Goal: Task Accomplishment & Management: Manage account settings

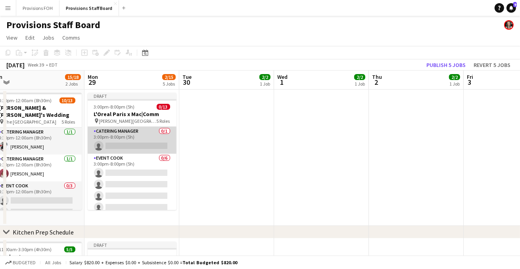
click at [120, 146] on app-card-role "Catering Manager 0/1 3:00pm-8:00pm (5h) single-neutral-actions" at bounding box center [132, 140] width 89 height 27
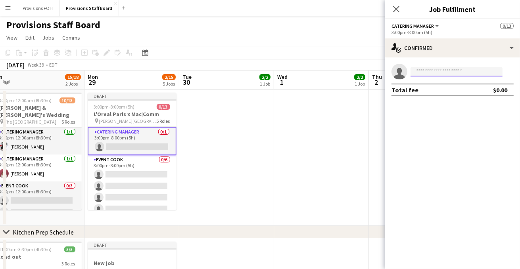
click at [428, 71] on input at bounding box center [456, 72] width 92 height 10
type input "*****"
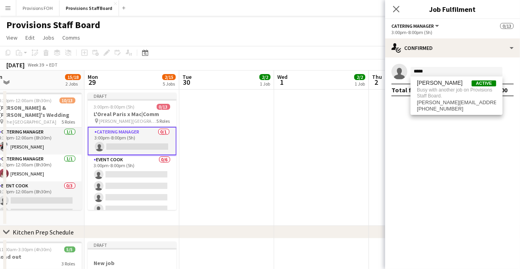
click at [299, 34] on app-page-menu "View Day view expanded Day view collapsed Month view Date picker Jump to [DATE]…" at bounding box center [260, 38] width 520 height 15
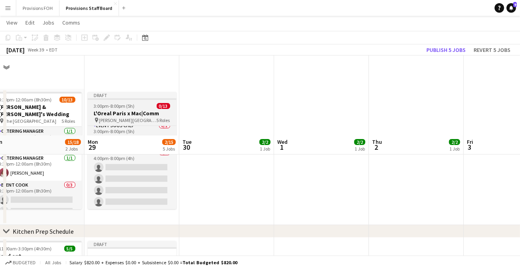
scroll to position [317, 0]
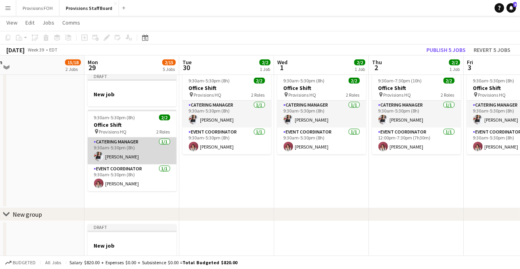
click at [126, 146] on app-card-role "Catering Manager [DATE] 9:30am-5:30pm (8h) [PERSON_NAME]" at bounding box center [132, 151] width 89 height 27
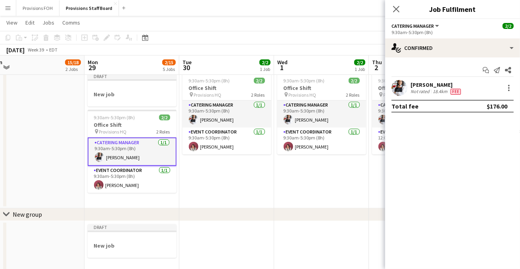
click at [401, 6] on div "Close pop-in" at bounding box center [396, 9] width 22 height 18
click at [398, 8] on icon "Close pop-in" at bounding box center [396, 9] width 8 height 8
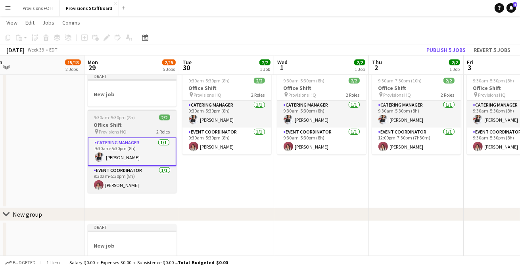
click at [130, 123] on h3 "Office Shift" at bounding box center [132, 124] width 89 height 7
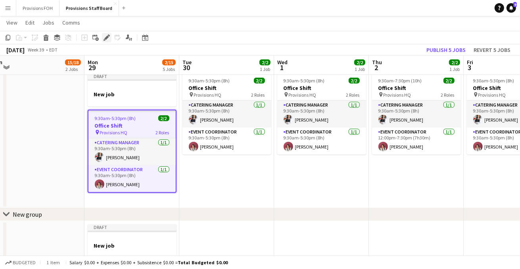
click at [106, 39] on icon at bounding box center [106, 38] width 4 height 4
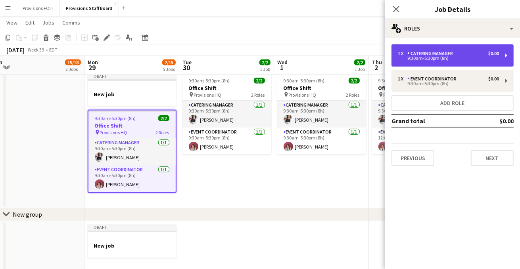
click at [439, 52] on div "Catering Manager" at bounding box center [431, 54] width 49 height 6
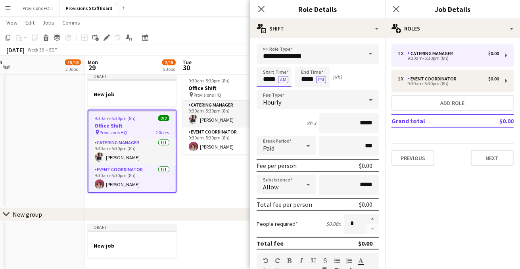
click at [268, 80] on input "*****" at bounding box center [273, 77] width 35 height 20
type input "*****"
click at [281, 80] on button "AM" at bounding box center [283, 79] width 10 height 7
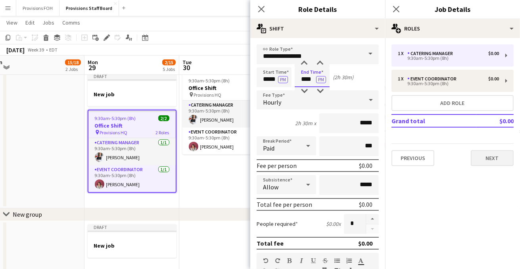
type input "****"
click at [484, 154] on button "Next" at bounding box center [492, 158] width 43 height 16
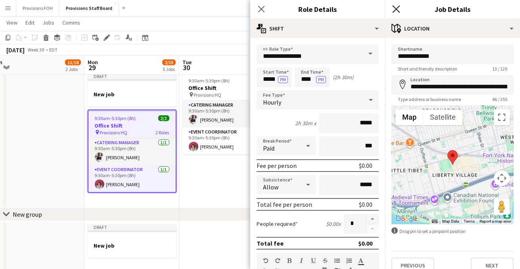
click at [394, 11] on icon at bounding box center [396, 9] width 8 height 8
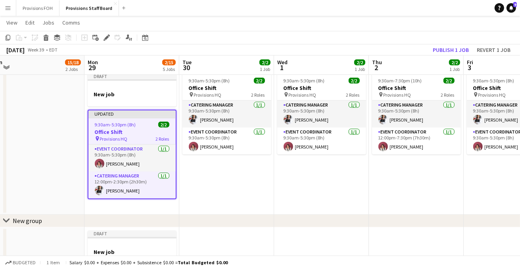
click at [143, 125] on div "9:30am-5:30pm (8h) 2/2" at bounding box center [131, 125] width 87 height 6
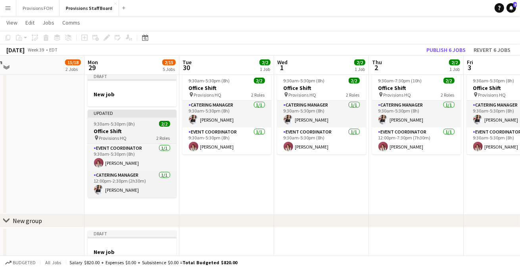
click at [140, 128] on h3 "Office Shift" at bounding box center [132, 131] width 89 height 7
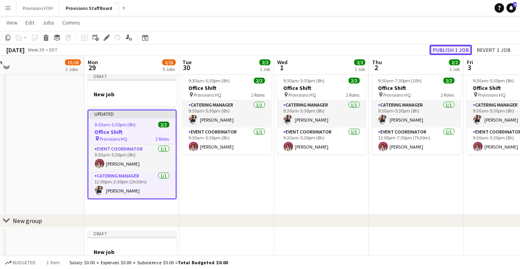
click at [442, 50] on button "Publish 1 job" at bounding box center [450, 50] width 42 height 10
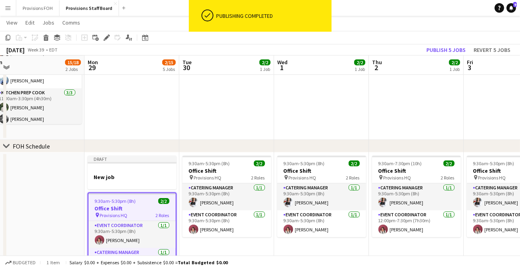
scroll to position [235, 0]
click at [146, 166] on div at bounding box center [132, 169] width 89 height 6
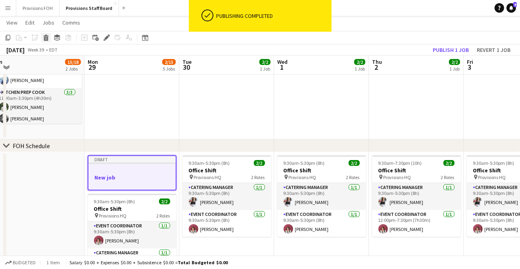
click at [49, 36] on icon "Delete" at bounding box center [46, 37] width 6 height 6
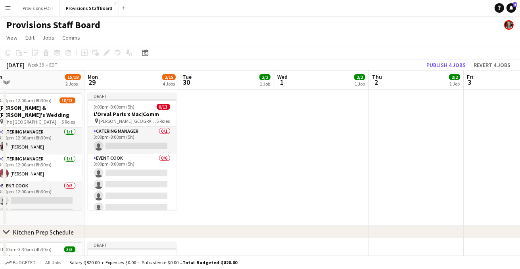
scroll to position [0, 0]
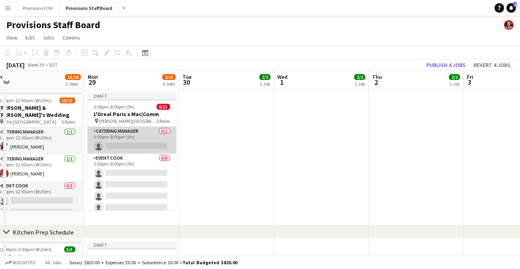
click at [134, 145] on app-card-role "Catering Manager 0/1 3:00pm-8:00pm (5h) single-neutral-actions" at bounding box center [132, 140] width 89 height 27
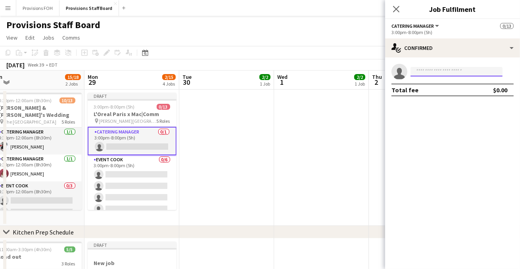
click at [444, 73] on input at bounding box center [456, 72] width 92 height 10
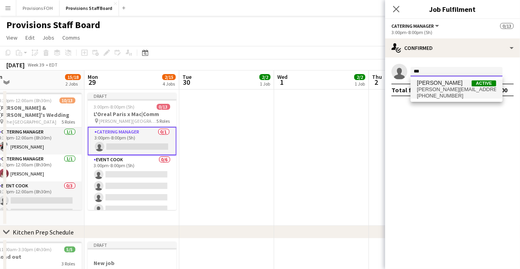
type input "***"
click at [441, 94] on span "[PHONE_NUMBER]" at bounding box center [456, 96] width 79 height 6
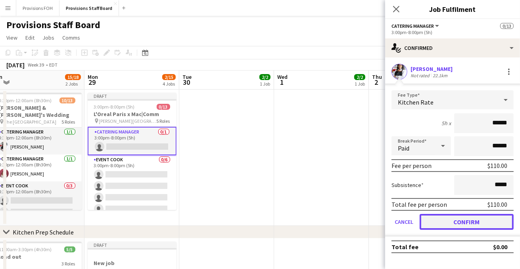
click at [458, 222] on button "Confirm" at bounding box center [466, 222] width 94 height 16
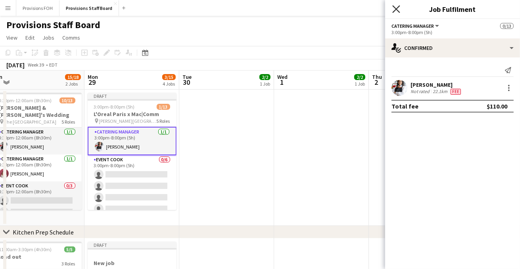
click at [395, 10] on icon at bounding box center [396, 9] width 8 height 8
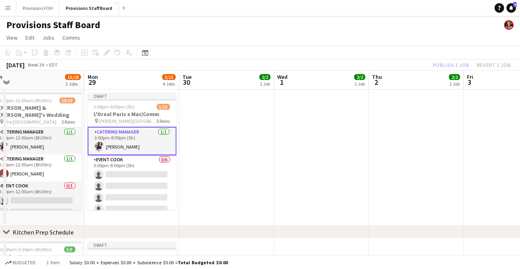
click at [221, 37] on app-page-menu "View Day view expanded Day view collapsed Month view Date picker Jump to [DATE]…" at bounding box center [260, 38] width 520 height 15
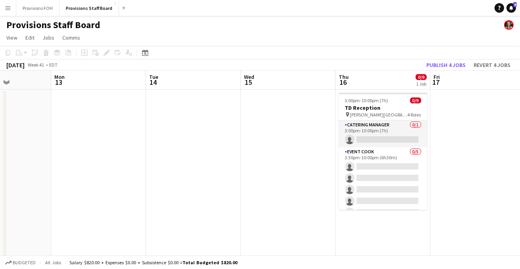
scroll to position [0, 343]
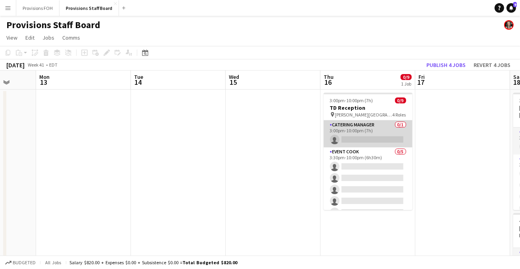
click at [382, 138] on app-card-role "Catering Manager 0/1 3:00pm-10:00pm (7h) single-neutral-actions" at bounding box center [367, 134] width 89 height 27
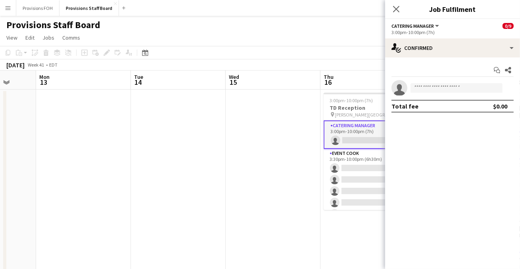
click at [432, 93] on app-invite-slot "single-neutral-actions" at bounding box center [452, 88] width 135 height 16
click at [430, 91] on input at bounding box center [456, 88] width 92 height 10
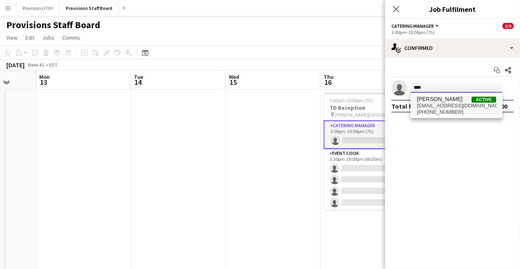
type input "****"
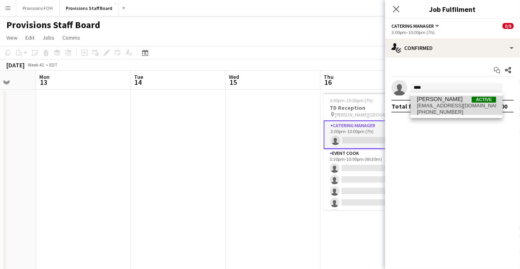
click at [432, 109] on span "[PHONE_NUMBER]" at bounding box center [456, 112] width 79 height 6
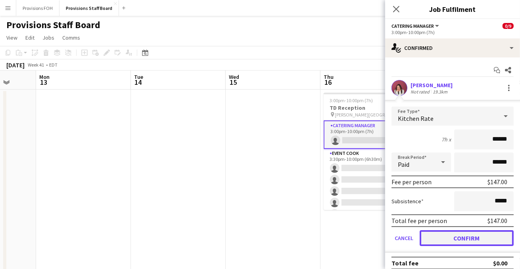
click at [458, 242] on button "Confirm" at bounding box center [466, 238] width 94 height 16
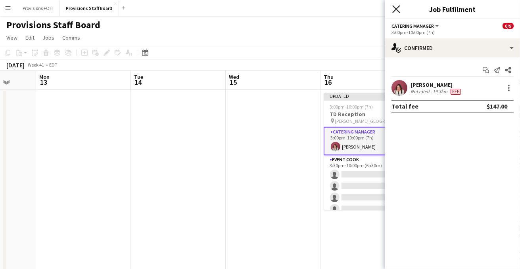
click at [395, 10] on icon at bounding box center [396, 9] width 8 height 8
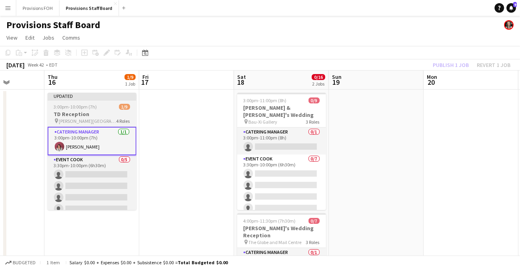
scroll to position [0, 336]
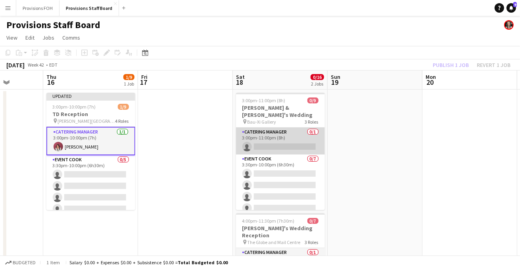
click at [273, 140] on app-card-role "Catering Manager 0/1 3:00pm-11:00pm (8h) single-neutral-actions" at bounding box center [280, 141] width 89 height 27
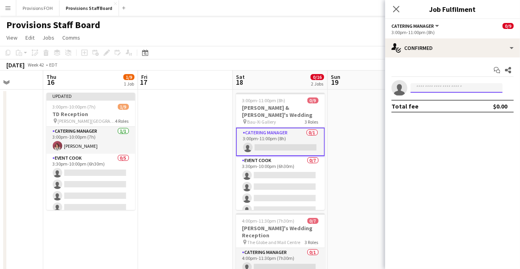
click at [431, 89] on input at bounding box center [456, 88] width 92 height 10
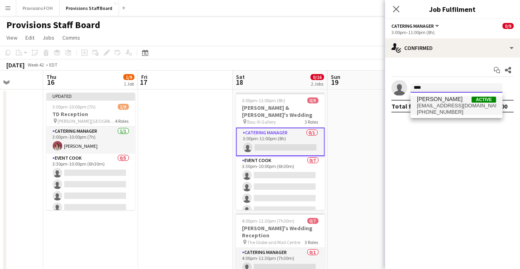
type input "****"
click at [429, 103] on span "[EMAIL_ADDRESS][DOMAIN_NAME]" at bounding box center [456, 106] width 79 height 6
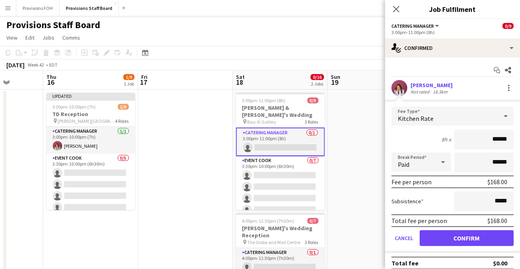
click at [396, 14] on app-icon "Close pop-in" at bounding box center [396, 9] width 10 height 10
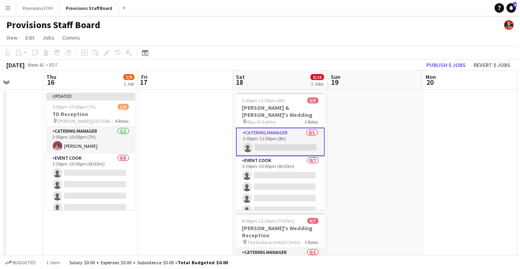
click at [271, 142] on app-card-role "Catering Manager 0/1 3:00pm-11:00pm (8h) single-neutral-actions" at bounding box center [280, 142] width 89 height 29
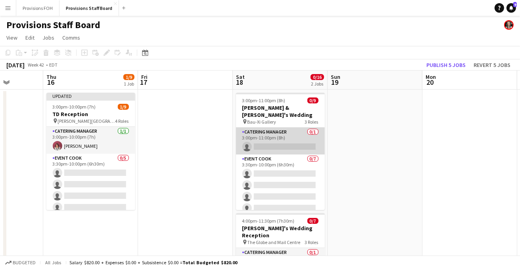
click at [281, 140] on app-card-role "Catering Manager 0/1 3:00pm-11:00pm (8h) single-neutral-actions" at bounding box center [280, 141] width 89 height 27
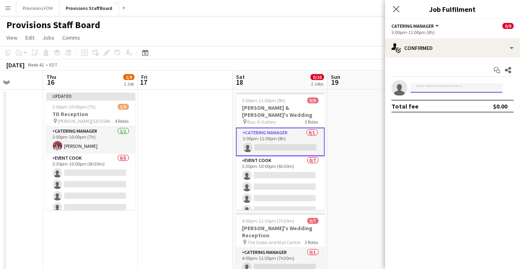
click at [453, 87] on input at bounding box center [456, 88] width 92 height 10
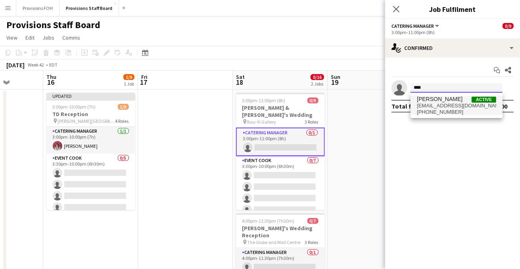
type input "****"
click at [444, 104] on span "[EMAIL_ADDRESS][DOMAIN_NAME]" at bounding box center [456, 106] width 79 height 6
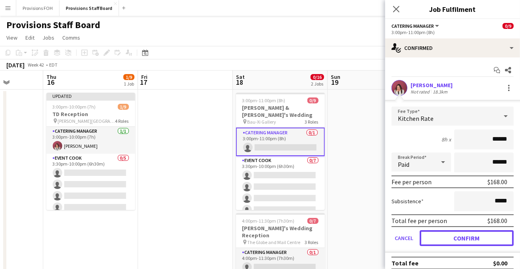
click at [454, 241] on button "Confirm" at bounding box center [466, 238] width 94 height 16
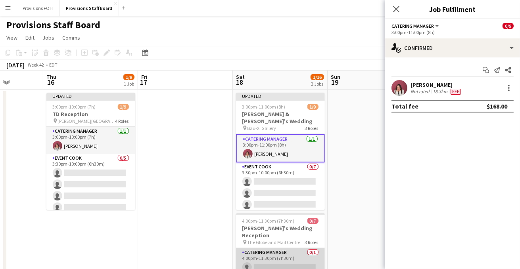
click at [270, 260] on app-card-role "Catering Manager 0/1 4:00pm-11:30pm (7h30m) single-neutral-actions" at bounding box center [280, 261] width 89 height 27
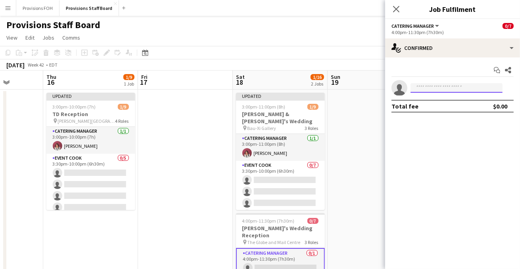
click at [426, 91] on input at bounding box center [456, 88] width 92 height 10
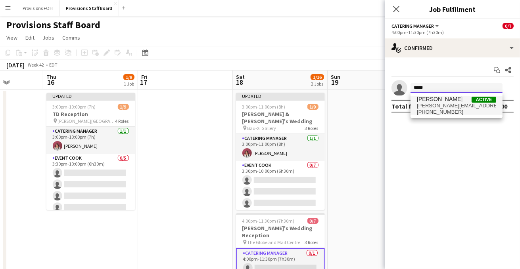
type input "*****"
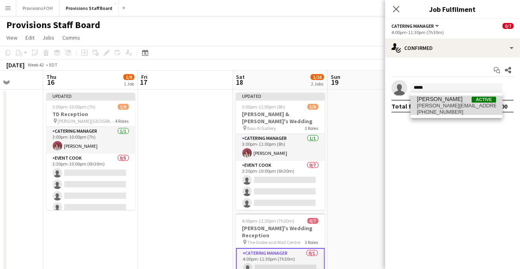
click at [430, 99] on span "[PERSON_NAME]" at bounding box center [440, 99] width 46 height 7
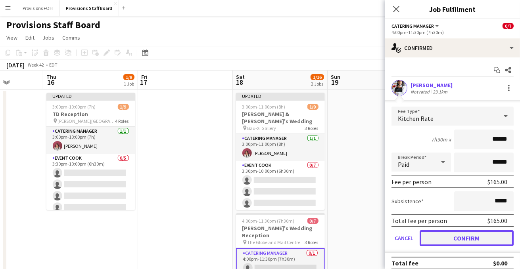
click at [440, 233] on button "Confirm" at bounding box center [466, 238] width 94 height 16
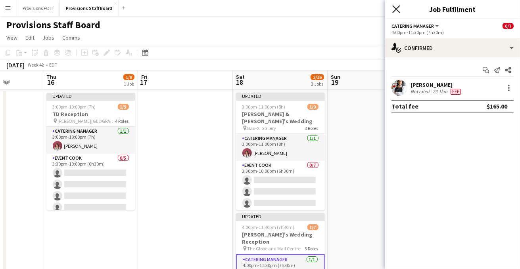
click at [396, 10] on icon at bounding box center [396, 9] width 8 height 8
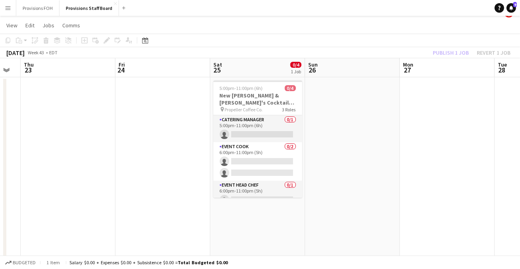
scroll to position [0, 335]
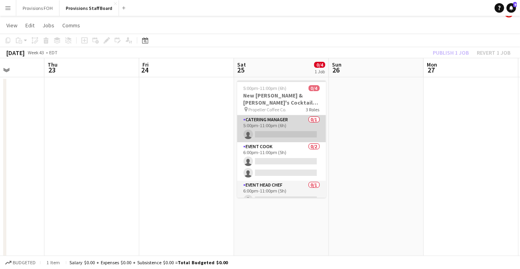
click at [277, 136] on app-card-role "Catering Manager 0/1 5:00pm-11:00pm (6h) single-neutral-actions" at bounding box center [281, 128] width 89 height 27
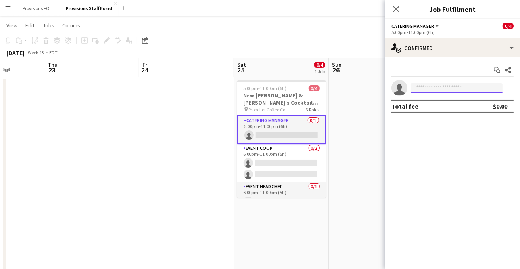
click at [436, 89] on input at bounding box center [456, 88] width 92 height 10
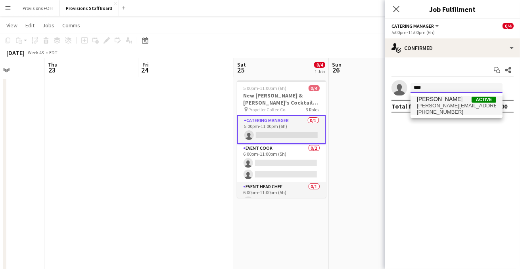
type input "****"
click at [438, 110] on span "[PHONE_NUMBER]" at bounding box center [456, 112] width 79 height 6
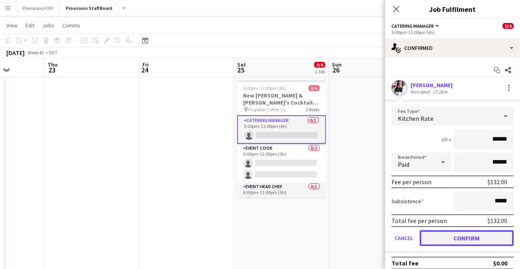
click at [469, 234] on button "Confirm" at bounding box center [466, 238] width 94 height 16
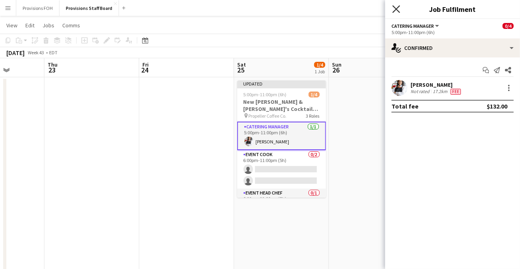
click at [396, 7] on icon "Close pop-in" at bounding box center [396, 9] width 8 height 8
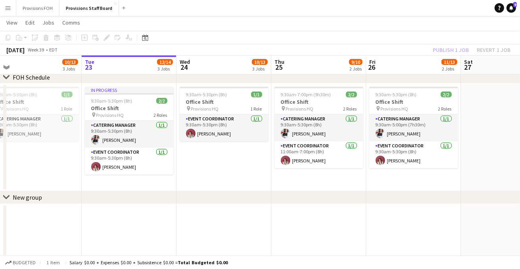
scroll to position [423, 0]
click at [212, 171] on app-date-cell "9:30am-5:30pm (8h) 1/1 Office Shift pin Provisions HQ 1 Role Event Coordinator …" at bounding box center [223, 138] width 95 height 108
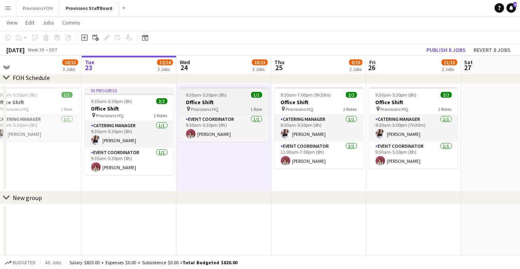
click at [226, 106] on div "pin Provisions HQ 1 Role" at bounding box center [224, 109] width 89 height 6
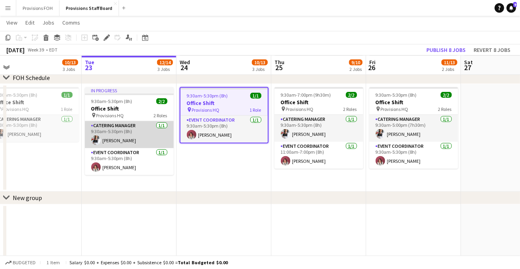
click at [108, 135] on app-card-role "Catering Manager [DATE] 9:30am-5:30pm (8h) [PERSON_NAME]" at bounding box center [129, 134] width 89 height 27
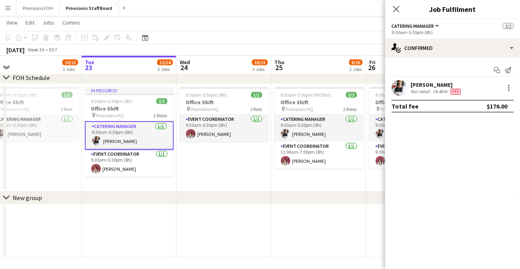
click at [412, 90] on div "Not rated" at bounding box center [420, 91] width 21 height 6
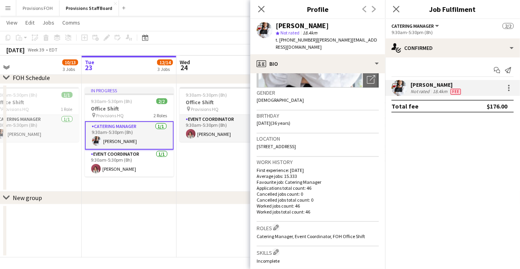
scroll to position [113, 0]
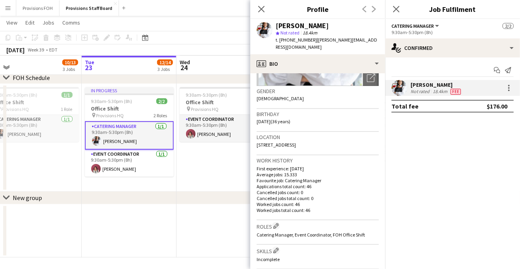
drag, startPoint x: 348, startPoint y: 138, endPoint x: 255, endPoint y: 138, distance: 93.2
click at [255, 138] on app-crew-profile-bio "Open photos pop-in Gender [DEMOGRAPHIC_DATA] Birthday [DEMOGRAPHIC_DATA] (36 ye…" at bounding box center [317, 171] width 135 height 196
copy span "[STREET_ADDRESS]"
click at [262, 11] on icon "Close pop-in" at bounding box center [261, 9] width 8 height 8
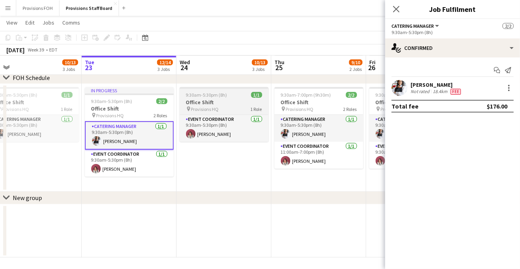
click at [225, 107] on div "pin Provisions HQ 1 Role" at bounding box center [224, 109] width 89 height 6
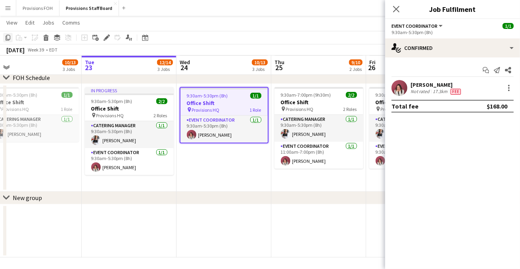
click at [6, 38] on icon "Copy" at bounding box center [8, 37] width 6 height 6
click at [231, 158] on app-date-cell "9:30am-5:30pm (8h) 1/1 Office Shift pin Provisions HQ 1 Role Event Coordinator …" at bounding box center [223, 138] width 95 height 108
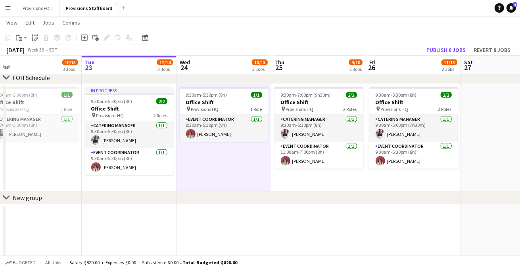
click at [225, 151] on app-date-cell "9:30am-5:30pm (8h) 1/1 Office Shift pin Provisions HQ 1 Role Event Coordinator …" at bounding box center [223, 138] width 95 height 108
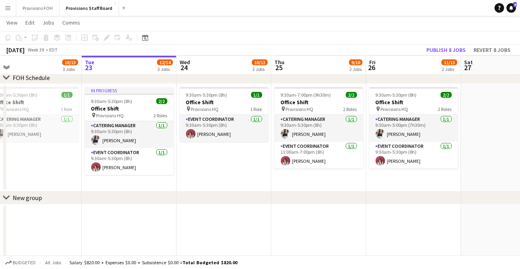
click at [227, 172] on app-date-cell "9:30am-5:30pm (8h) 1/1 Office Shift pin Provisions HQ 1 Role Event Coordinator …" at bounding box center [223, 138] width 95 height 108
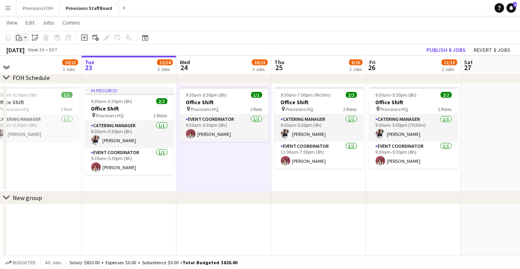
click at [23, 41] on div "Paste" at bounding box center [19, 38] width 10 height 10
click at [30, 67] on link "Paste with crew Ctrl+Shift+V" at bounding box center [58, 66] width 75 height 7
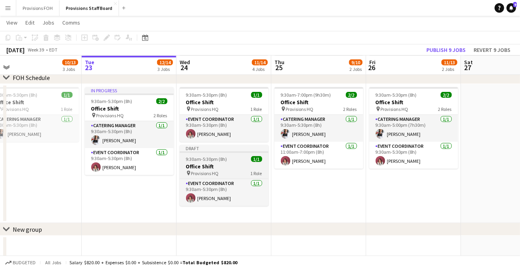
click at [217, 170] on span "Provisions HQ" at bounding box center [205, 173] width 28 height 6
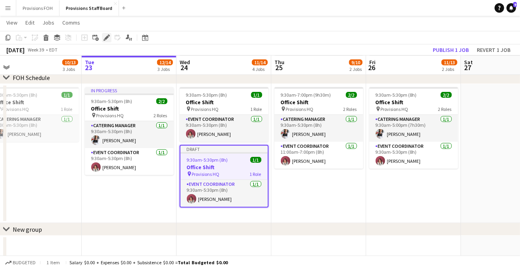
click at [108, 39] on icon "Edit" at bounding box center [106, 37] width 6 height 6
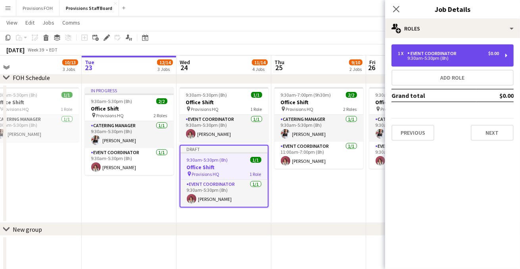
click at [452, 57] on div "9:30am-5:30pm (8h)" at bounding box center [448, 58] width 101 height 4
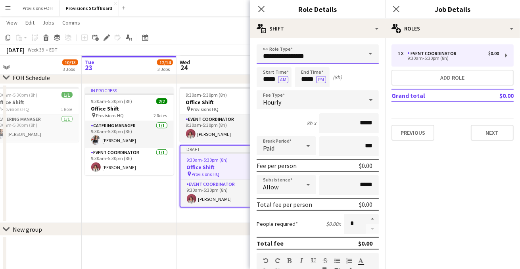
click at [321, 59] on input "**********" at bounding box center [317, 54] width 122 height 20
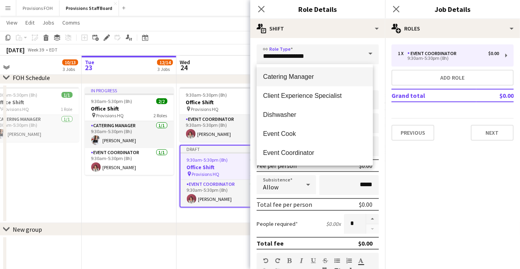
click at [296, 78] on span "Catering Manager" at bounding box center [314, 77] width 103 height 8
type input "**********"
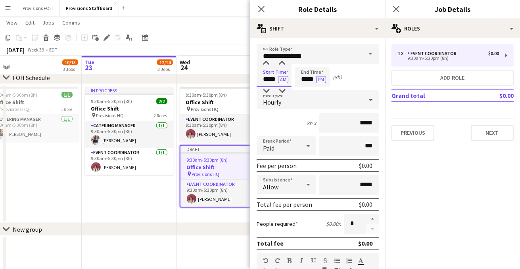
click at [273, 81] on input "*****" at bounding box center [273, 77] width 35 height 20
type input "*****"
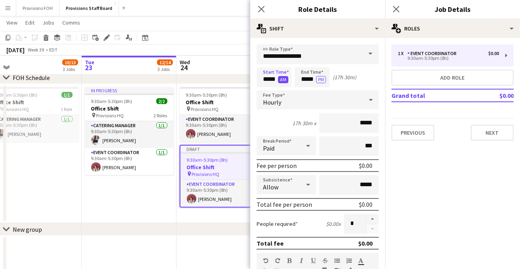
click at [281, 82] on button "AM" at bounding box center [283, 79] width 10 height 7
type input "****"
click at [357, 79] on div "Start Time ***** PM End Time **** PM (5h)" at bounding box center [317, 77] width 122 height 20
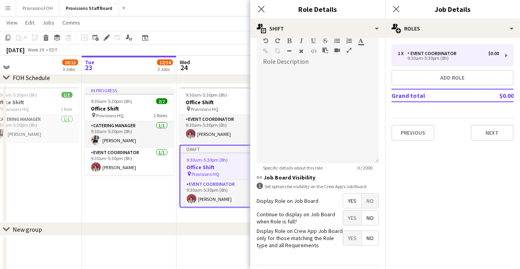
scroll to position [220, 0]
click at [497, 137] on button "Next" at bounding box center [492, 133] width 43 height 16
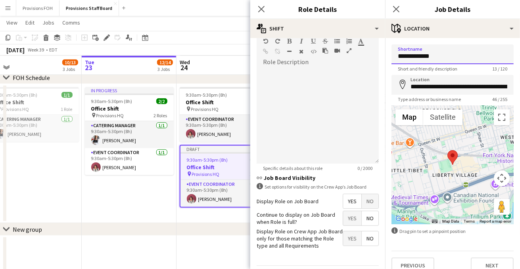
drag, startPoint x: 444, startPoint y: 56, endPoint x: 390, endPoint y: 60, distance: 54.1
click at [390, 60] on form "**********" at bounding box center [452, 158] width 135 height 229
type input "**********"
click at [450, 85] on input "**********" at bounding box center [452, 85] width 122 height 20
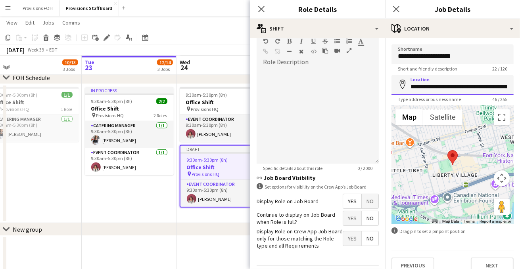
click at [450, 85] on input "**********" at bounding box center [452, 85] width 122 height 20
paste input
type input "**********"
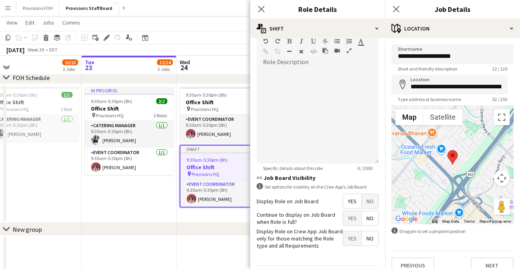
scroll to position [10, 0]
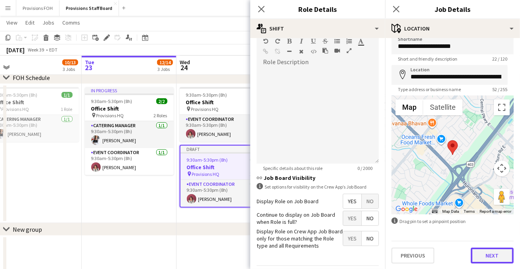
click at [480, 253] on button "Next" at bounding box center [492, 256] width 43 height 16
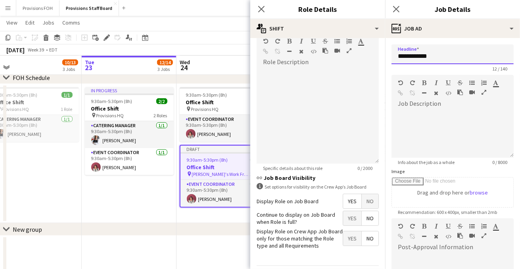
drag, startPoint x: 431, startPoint y: 57, endPoint x: 385, endPoint y: 62, distance: 45.8
click at [385, 62] on form "**********" at bounding box center [452, 214] width 135 height 341
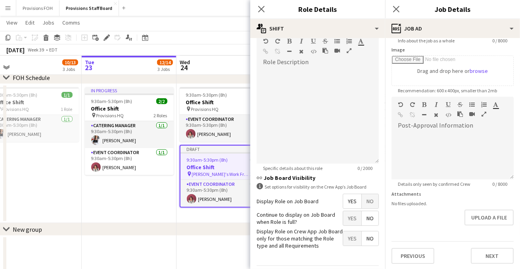
scroll to position [122, 0]
type input "*********"
click at [477, 252] on button "Next" at bounding box center [492, 256] width 43 height 16
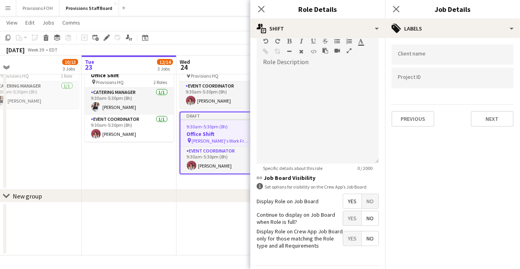
scroll to position [456, 0]
click at [477, 115] on button "Next" at bounding box center [492, 119] width 43 height 16
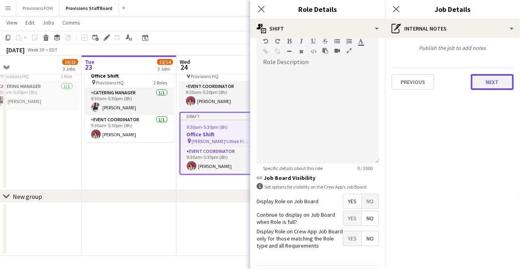
click at [477, 80] on button "Next" at bounding box center [492, 82] width 43 height 16
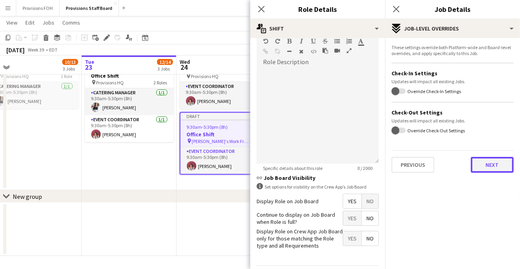
click at [482, 166] on button "Next" at bounding box center [492, 165] width 43 height 16
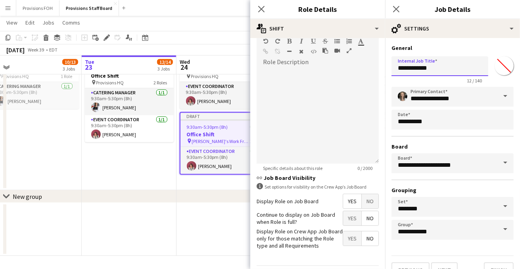
drag, startPoint x: 436, startPoint y: 69, endPoint x: 369, endPoint y: 71, distance: 67.0
click at [451, 70] on input "**********" at bounding box center [439, 66] width 97 height 20
drag, startPoint x: 451, startPoint y: 70, endPoint x: 383, endPoint y: 66, distance: 67.9
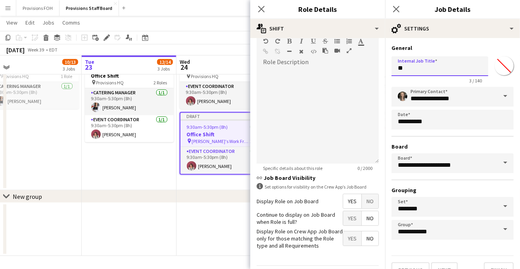
type input "*"
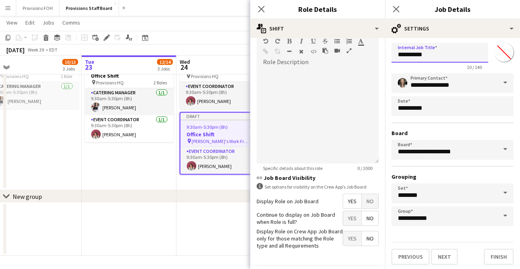
scroll to position [12, 0]
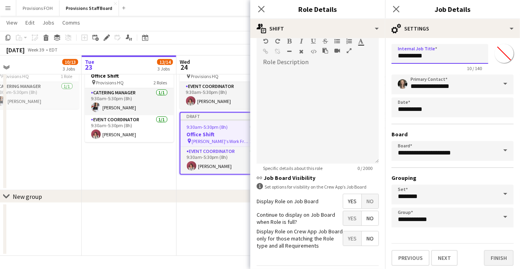
type input "**********"
click at [485, 252] on button "Finish" at bounding box center [499, 258] width 30 height 16
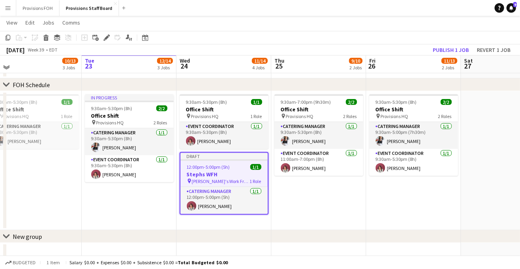
scroll to position [415, 0]
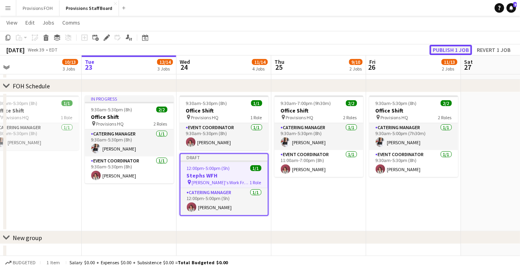
click at [442, 52] on button "Publish 1 job" at bounding box center [450, 50] width 42 height 10
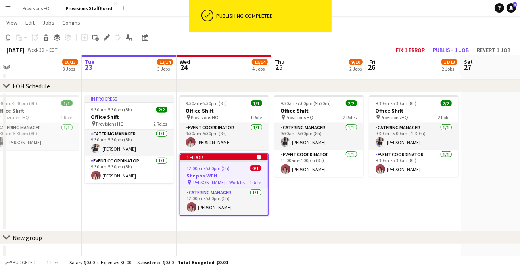
click at [255, 165] on app-job-card "1 error alert-circle 12:00pm-5:00pm (5h) 0/1 Stephs WFH pin [PERSON_NAME]'s Wor…" at bounding box center [224, 184] width 89 height 63
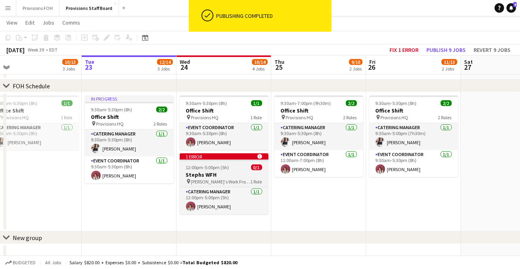
click at [217, 167] on span "12:00pm-5:00pm (5h)" at bounding box center [207, 168] width 43 height 6
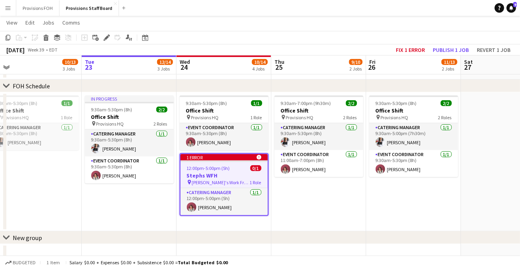
click at [258, 158] on icon at bounding box center [258, 157] width 5 height 5
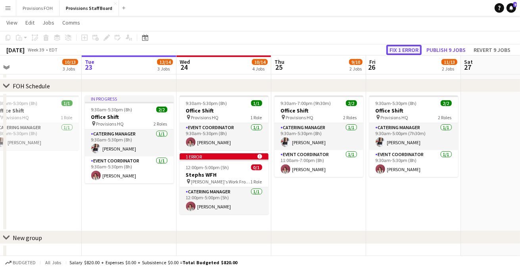
click at [412, 52] on button "Fix 1 error" at bounding box center [403, 50] width 35 height 10
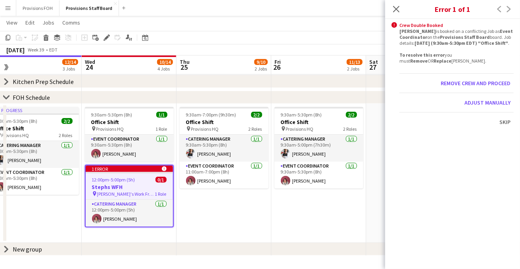
scroll to position [0, 273]
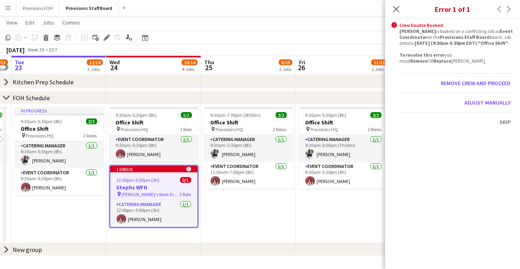
click at [159, 188] on h3 "Stephs WFH" at bounding box center [153, 187] width 87 height 7
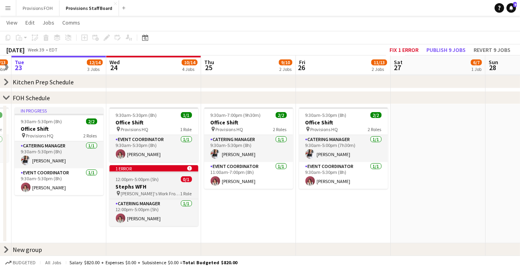
click at [159, 188] on h3 "Stephs WFH" at bounding box center [153, 186] width 89 height 7
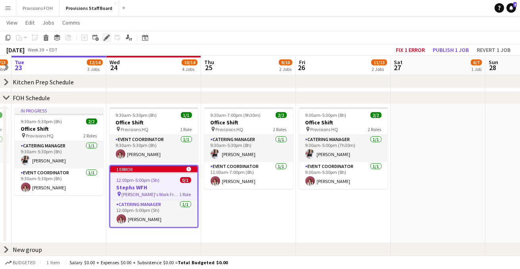
click at [103, 39] on icon "Edit" at bounding box center [106, 37] width 6 height 6
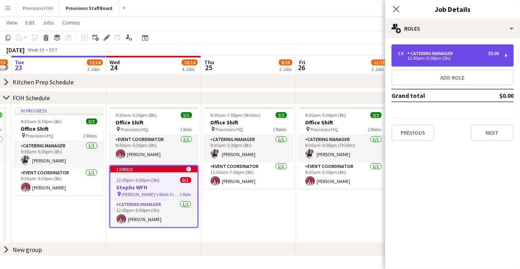
click at [467, 52] on div "1 x Catering Manager $0.00" at bounding box center [448, 54] width 101 height 6
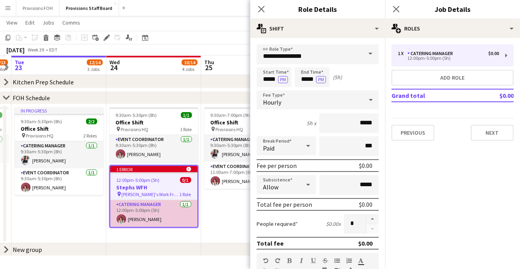
click at [148, 210] on app-card-role "Catering Manager [DATE] 12:00pm-5:00pm (5h) [PERSON_NAME]" at bounding box center [153, 213] width 87 height 27
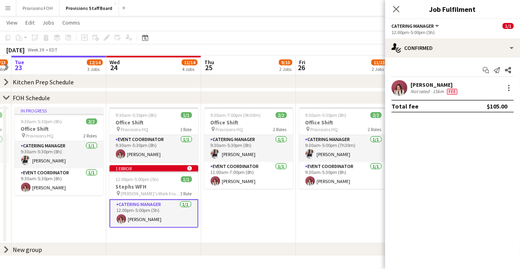
click at [503, 88] on div at bounding box center [507, 88] width 11 height 10
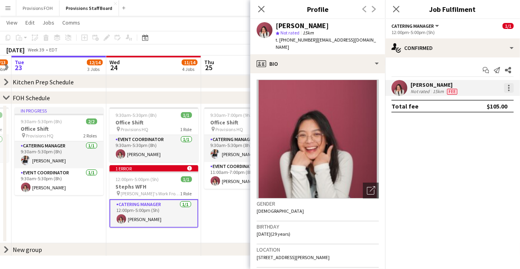
click at [507, 88] on div at bounding box center [509, 88] width 10 height 10
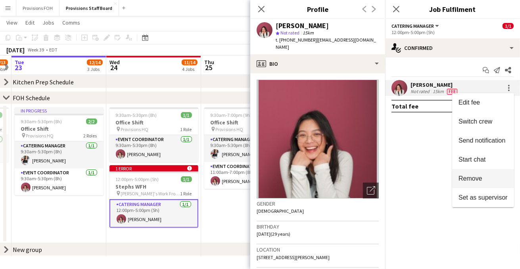
click at [475, 176] on span "Remove" at bounding box center [470, 178] width 24 height 7
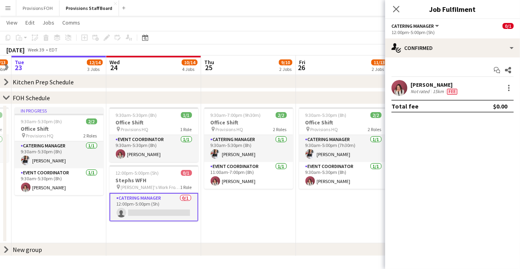
click at [143, 212] on app-card-role "Catering Manager 0/1 12:00pm-5:00pm (5h) single-neutral-actions" at bounding box center [153, 207] width 89 height 29
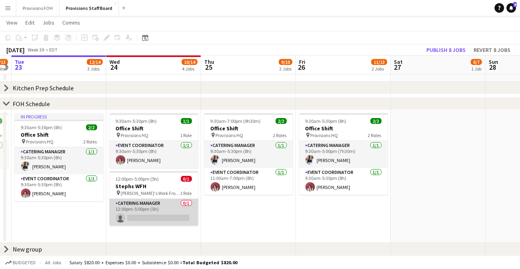
scroll to position [264, 0]
click at [143, 220] on app-card-role "Catering Manager 0/1 12:00pm-5:00pm (5h) single-neutral-actions" at bounding box center [153, 212] width 89 height 27
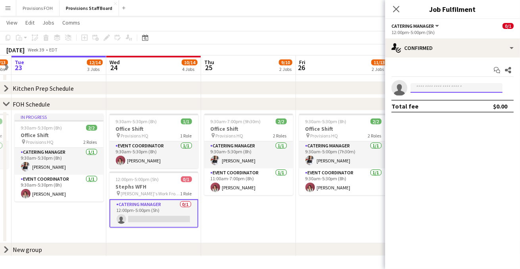
click at [449, 86] on input at bounding box center [456, 88] width 92 height 10
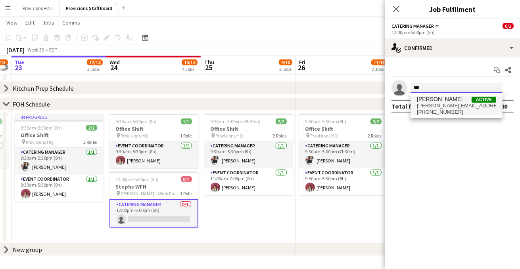
type input "***"
click at [434, 108] on span "[PERSON_NAME][EMAIL_ADDRESS][DOMAIN_NAME]" at bounding box center [456, 106] width 79 height 6
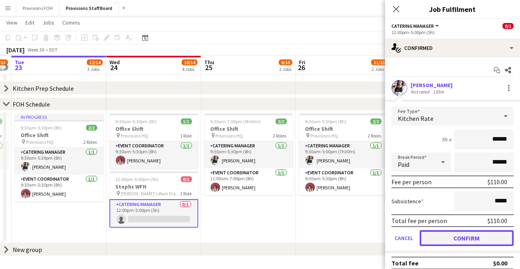
click at [442, 239] on button "Confirm" at bounding box center [466, 238] width 94 height 16
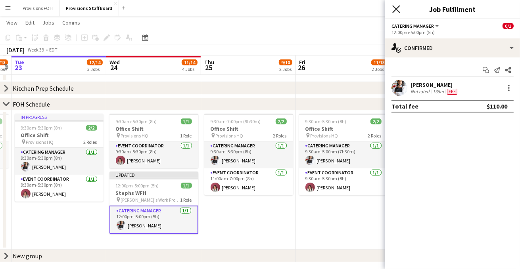
click at [398, 9] on icon "Close pop-in" at bounding box center [396, 9] width 8 height 8
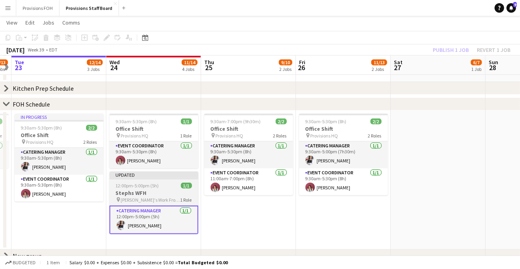
click at [160, 193] on h3 "Stephs WFH" at bounding box center [153, 192] width 89 height 7
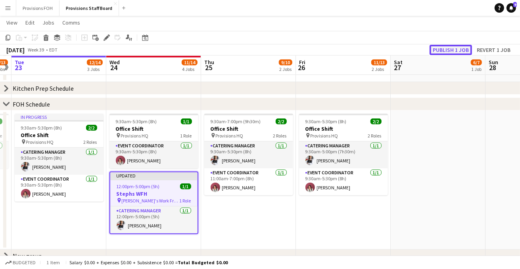
click at [444, 52] on button "Publish 1 job" at bounding box center [450, 50] width 42 height 10
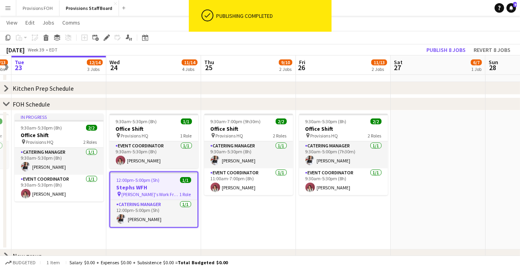
click at [369, 39] on app-toolbar "Copy Paste Paste Ctrl+V Paste with crew Ctrl+Shift+V Paste linked Job [GEOGRAPH…" at bounding box center [260, 37] width 520 height 13
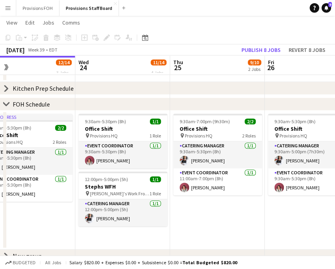
scroll to position [0, 207]
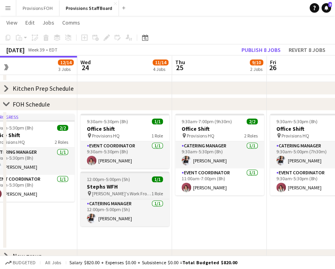
click at [136, 188] on h3 "Stephs WFH" at bounding box center [124, 186] width 89 height 7
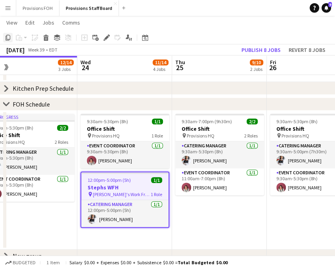
click at [8, 40] on icon "Copy" at bounding box center [8, 37] width 6 height 6
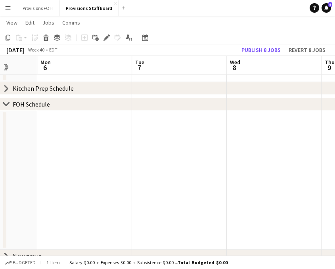
scroll to position [0, 254]
click at [154, 151] on app-date-cell at bounding box center [172, 180] width 95 height 139
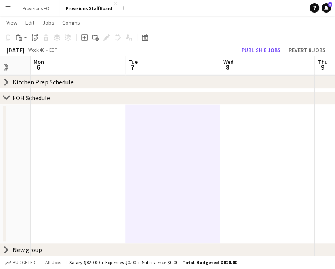
scroll to position [270, 0]
click at [23, 40] on div "Paste" at bounding box center [19, 38] width 10 height 10
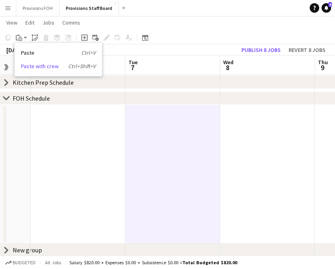
click at [45, 69] on link "Paste with crew Ctrl+Shift+V" at bounding box center [58, 66] width 75 height 7
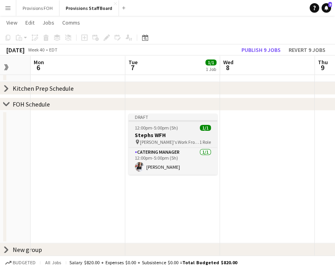
click at [171, 139] on div "pin [PERSON_NAME]'s Work From Home 1 Role" at bounding box center [172, 142] width 89 height 6
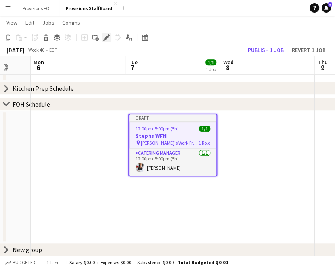
click at [106, 38] on icon at bounding box center [106, 38] width 4 height 4
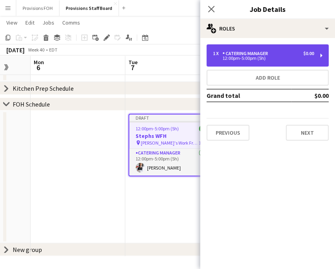
click at [244, 58] on div "12:00pm-5:00pm (5h)" at bounding box center [263, 58] width 101 height 4
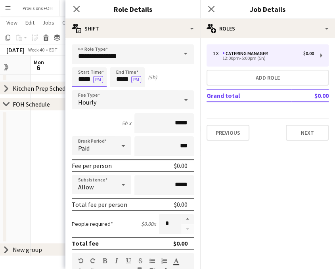
click at [85, 78] on input "*****" at bounding box center [89, 77] width 35 height 20
click at [100, 82] on button "PM" at bounding box center [98, 79] width 10 height 7
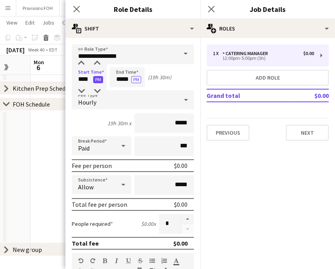
type input "*****"
click at [122, 82] on input "*****" at bounding box center [127, 77] width 35 height 20
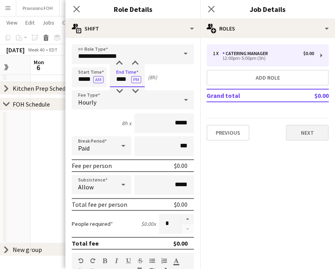
type input "****"
click at [300, 126] on button "Next" at bounding box center [307, 133] width 43 height 16
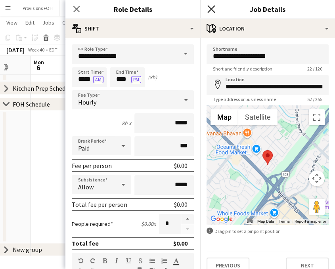
click at [209, 9] on icon "Close pop-in" at bounding box center [211, 9] width 8 height 8
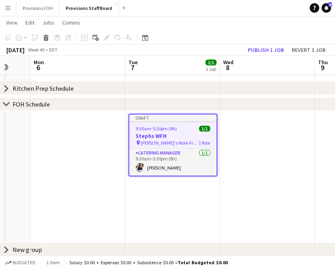
click at [163, 127] on span "9:30am-5:30pm (8h)" at bounding box center [156, 129] width 41 height 6
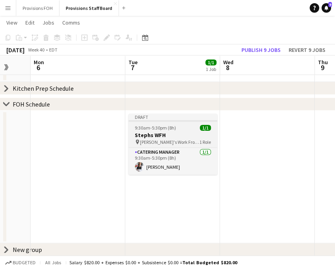
click at [163, 127] on span "9:30am-5:30pm (8h)" at bounding box center [155, 128] width 41 height 6
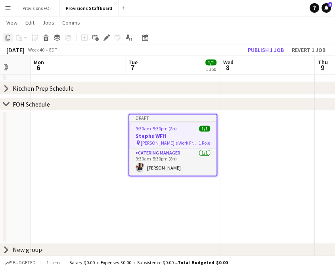
click at [10, 39] on icon at bounding box center [8, 38] width 5 height 6
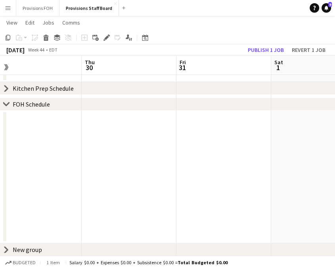
scroll to position [0, 309]
click at [254, 136] on app-date-cell at bounding box center [212, 177] width 95 height 133
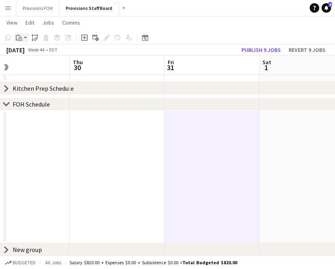
click at [25, 39] on app-action-btn "Paste" at bounding box center [21, 38] width 14 height 10
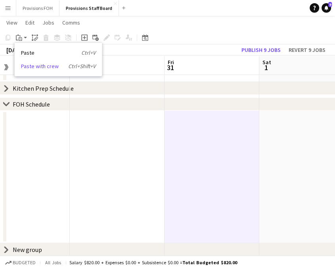
click at [33, 67] on link "Paste with crew Ctrl+Shift+V" at bounding box center [58, 66] width 75 height 7
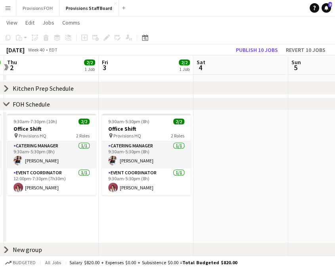
scroll to position [0, 249]
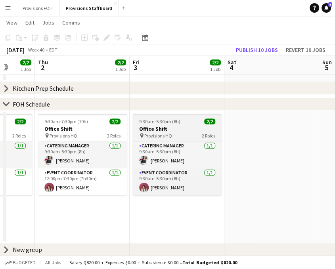
click at [183, 134] on div "pin Provisions HQ 2 Roles" at bounding box center [177, 135] width 89 height 6
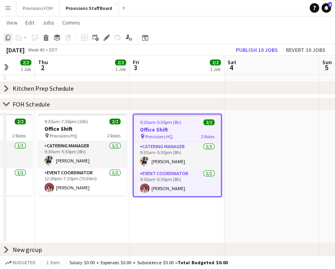
click at [7, 37] on icon at bounding box center [8, 38] width 5 height 6
click at [249, 161] on app-date-cell at bounding box center [271, 177] width 95 height 133
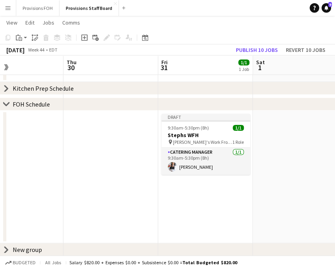
scroll to position [0, 208]
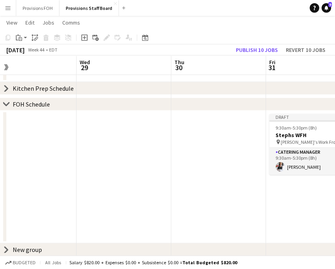
click at [233, 164] on app-date-cell at bounding box center [218, 177] width 95 height 133
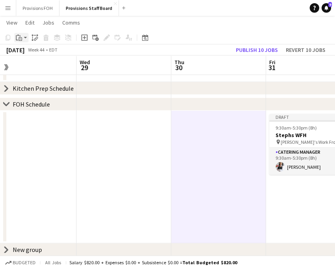
click at [24, 40] on app-action-btn "Paste" at bounding box center [21, 38] width 14 height 10
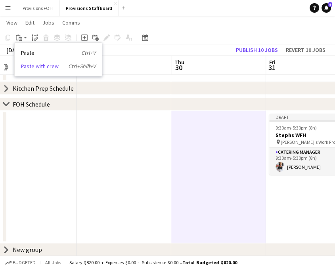
click at [30, 65] on link "Paste with crew Ctrl+Shift+V" at bounding box center [58, 66] width 75 height 7
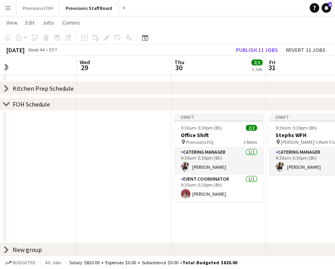
click at [142, 140] on app-date-cell at bounding box center [124, 177] width 95 height 133
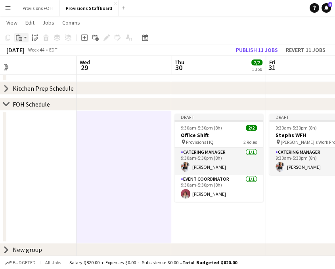
click at [21, 41] on div "Paste" at bounding box center [19, 38] width 10 height 10
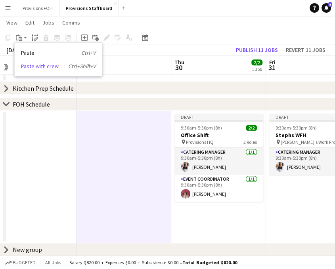
click at [25, 66] on link "Paste with crew Ctrl+Shift+V" at bounding box center [58, 66] width 75 height 7
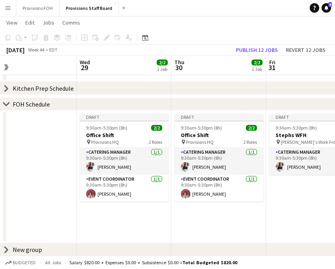
click at [50, 158] on app-date-cell at bounding box center [29, 177] width 95 height 133
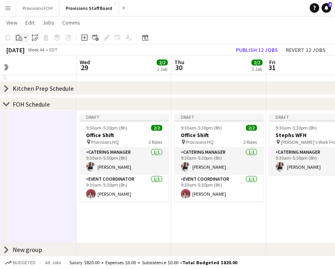
click at [24, 35] on app-action-btn "Paste" at bounding box center [21, 38] width 14 height 10
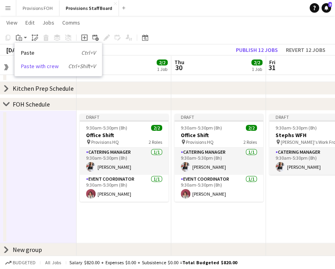
click at [26, 66] on link "Paste with crew Ctrl+Shift+V" at bounding box center [58, 66] width 75 height 7
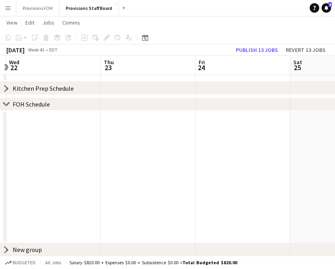
scroll to position [0, 183]
click at [215, 155] on app-date-cell at bounding box center [243, 177] width 95 height 133
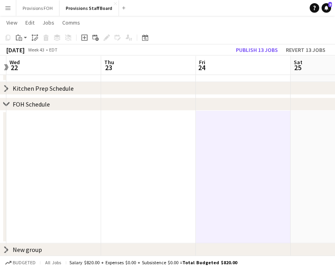
click at [258, 166] on app-date-cell at bounding box center [243, 177] width 95 height 133
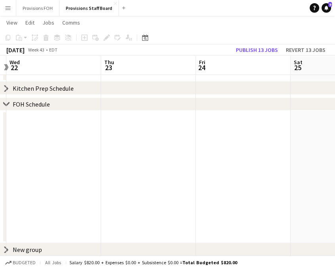
click at [258, 166] on app-date-cell at bounding box center [243, 177] width 95 height 133
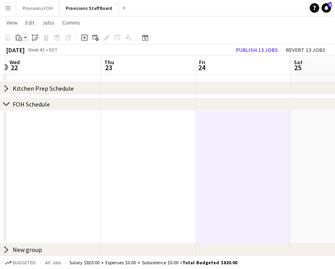
click at [25, 39] on app-action-btn "Paste" at bounding box center [21, 38] width 14 height 10
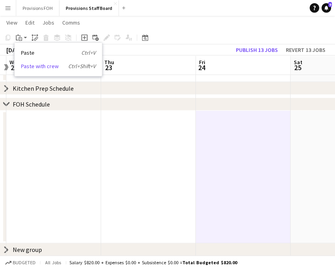
click at [30, 67] on link "Paste with crew Ctrl+Shift+V" at bounding box center [58, 66] width 75 height 7
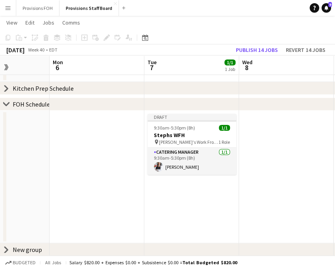
scroll to position [0, 330]
click at [84, 134] on app-date-cell at bounding box center [96, 177] width 95 height 133
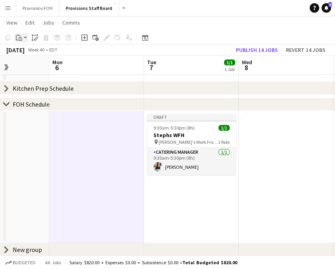
click at [23, 40] on div "Paste" at bounding box center [19, 38] width 10 height 10
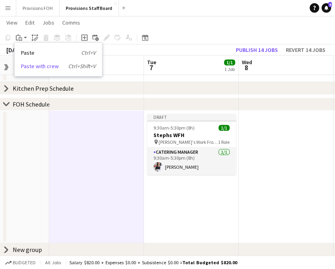
click at [32, 65] on link "Paste with crew Ctrl+Shift+V" at bounding box center [58, 66] width 75 height 7
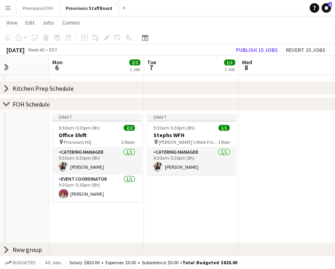
click at [182, 204] on app-date-cell "Draft 9:30am-5:30pm (8h) 1/1 Stephs WFH pin [PERSON_NAME]'s Work From Home 1 Ro…" at bounding box center [191, 177] width 95 height 133
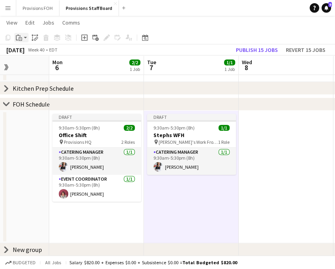
click at [25, 38] on app-action-btn "Paste" at bounding box center [21, 38] width 14 height 10
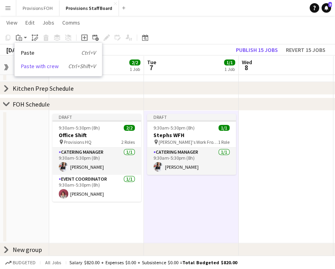
click at [40, 69] on link "Paste with crew Ctrl+Shift+V" at bounding box center [58, 66] width 75 height 7
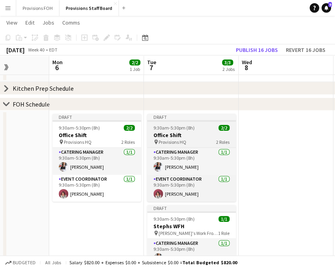
click at [193, 136] on h3 "Office Shift" at bounding box center [191, 135] width 89 height 7
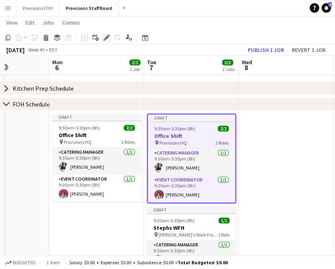
click at [105, 37] on icon "Edit" at bounding box center [106, 37] width 6 height 6
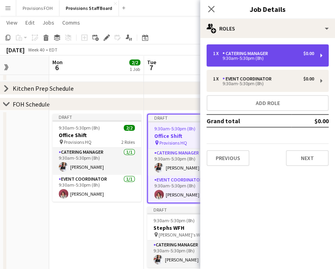
click at [268, 60] on div "9:30am-5:30pm (8h)" at bounding box center [263, 58] width 101 height 4
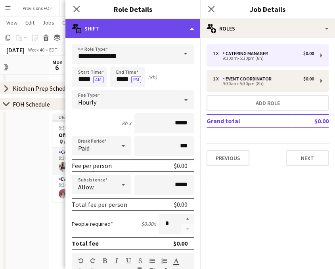
click at [190, 27] on div "multiple-actions-text Shift" at bounding box center [132, 28] width 135 height 19
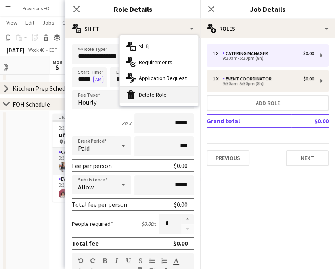
click at [156, 92] on div "bin-2 Delete Role" at bounding box center [159, 95] width 78 height 16
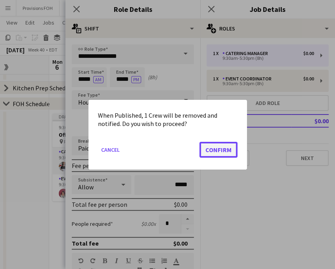
click at [228, 146] on button "Confirm" at bounding box center [218, 150] width 38 height 16
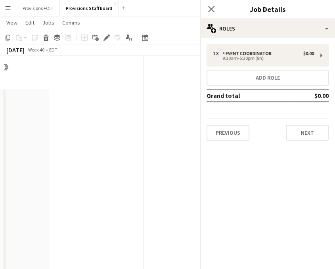
scroll to position [264, 0]
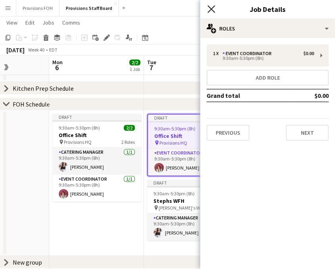
click at [212, 11] on icon "Close pop-in" at bounding box center [211, 9] width 8 height 8
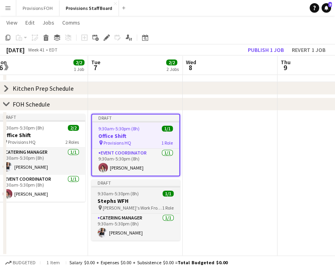
scroll to position [0, 292]
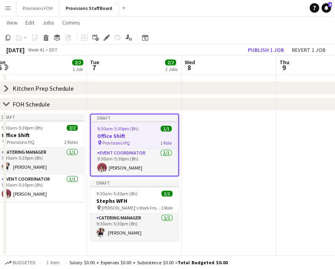
click at [215, 178] on app-date-cell at bounding box center [229, 183] width 95 height 145
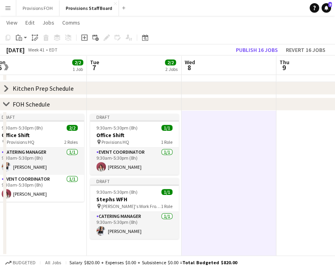
click at [238, 145] on app-date-cell at bounding box center [229, 183] width 95 height 145
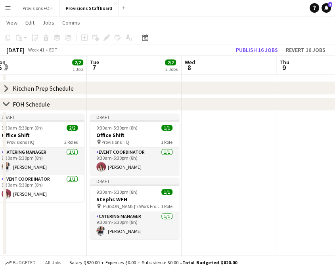
click at [238, 145] on app-date-cell at bounding box center [229, 183] width 95 height 145
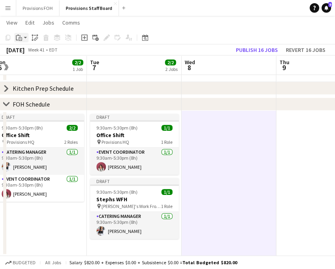
click at [25, 36] on app-action-btn "Paste" at bounding box center [21, 38] width 14 height 10
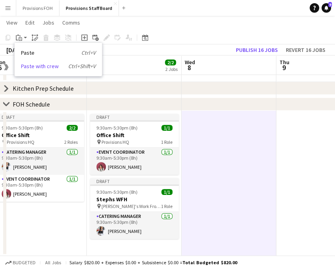
click at [31, 63] on link "Paste with crew Ctrl+Shift+V" at bounding box center [58, 66] width 75 height 7
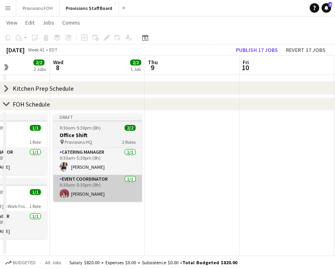
scroll to position [0, 332]
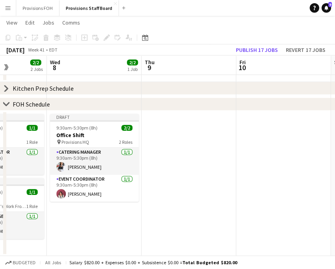
click at [193, 164] on app-date-cell at bounding box center [189, 183] width 95 height 145
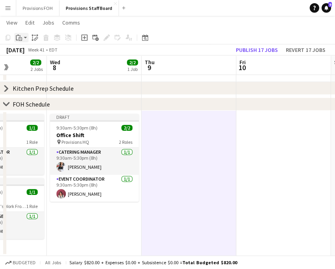
click at [22, 38] on div "Paste" at bounding box center [19, 38] width 10 height 10
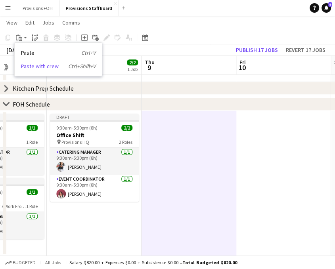
click at [32, 67] on link "Paste with crew Ctrl+Shift+V" at bounding box center [58, 66] width 75 height 7
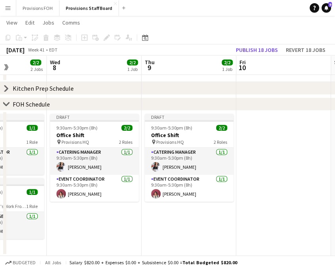
click at [271, 161] on app-date-cell at bounding box center [283, 183] width 95 height 145
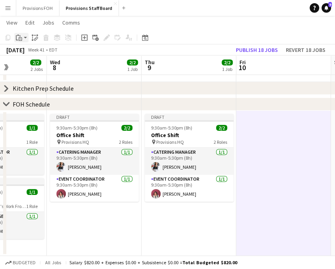
click at [22, 39] on div "Paste" at bounding box center [19, 38] width 10 height 10
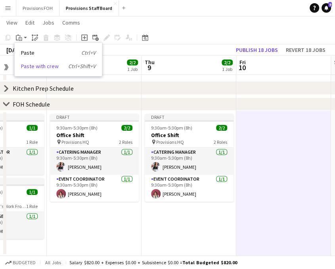
click at [26, 64] on link "Paste with crew Ctrl+Shift+V" at bounding box center [58, 66] width 75 height 7
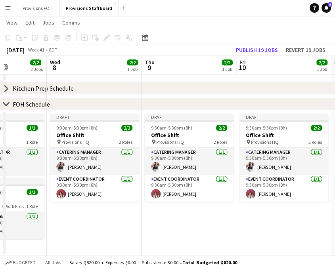
click at [166, 24] on app-page-menu "View Day view expanded Day view collapsed Month view Date picker Jump to [DATE]…" at bounding box center [167, 23] width 335 height 15
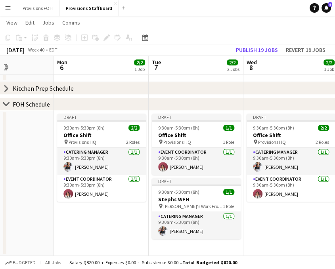
scroll to position [0, 230]
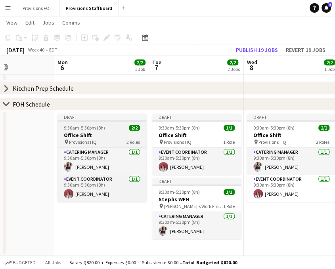
click at [103, 123] on app-job-card "Draft 9:30am-5:30pm (8h) 2/2 Office Shift pin Provisions HQ 2 Roles Catering Ma…" at bounding box center [101, 158] width 89 height 88
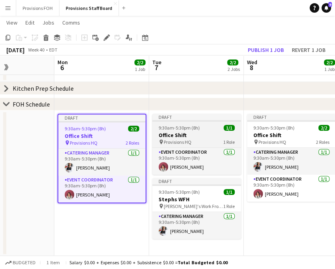
click at [205, 125] on div "9:30am-5:30pm (8h) 1/1" at bounding box center [196, 128] width 89 height 6
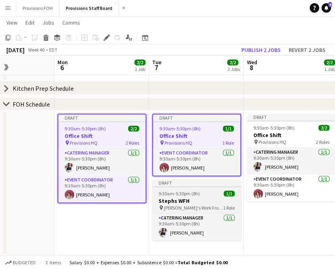
click at [199, 185] on div "Draft" at bounding box center [196, 183] width 89 height 6
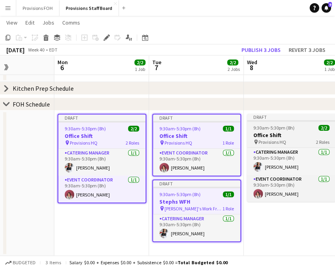
click at [289, 121] on div at bounding box center [291, 121] width 89 height 2
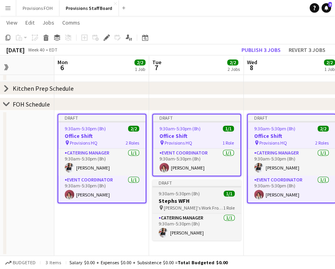
click at [201, 189] on app-job-card "Draft 9:30am-5:30pm (8h) 1/1 Stephs WFH pin [PERSON_NAME]'s Work From Home 1 Ro…" at bounding box center [196, 210] width 89 height 61
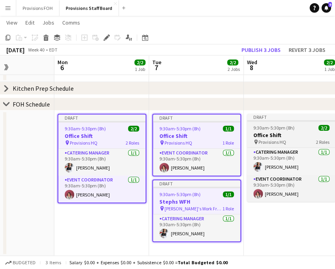
click at [323, 126] on span "2/2" at bounding box center [323, 128] width 11 height 6
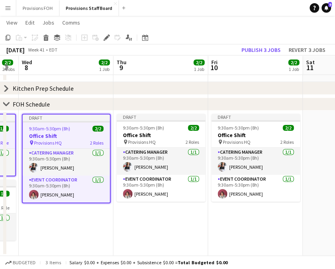
scroll to position [0, 266]
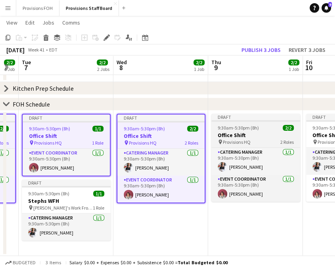
click at [255, 132] on h3 "Office Shift" at bounding box center [255, 135] width 89 height 7
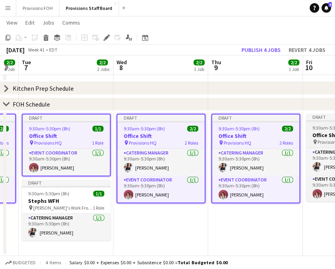
click at [312, 129] on span "9:30am-5:30pm (8h)" at bounding box center [332, 128] width 41 height 6
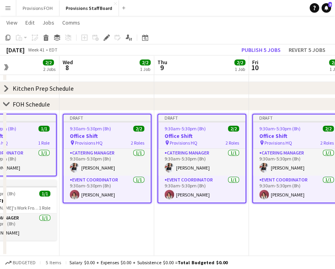
scroll to position [0, 211]
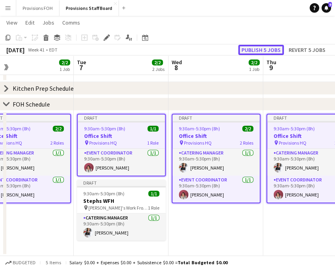
click at [259, 49] on button "Publish 5 jobs" at bounding box center [261, 50] width 46 height 10
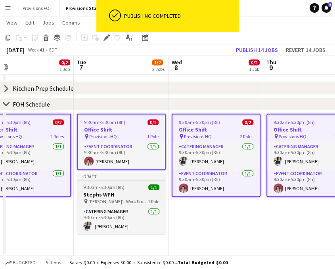
click at [126, 199] on span "[PERSON_NAME]'s Work From Home" at bounding box center [117, 202] width 59 height 6
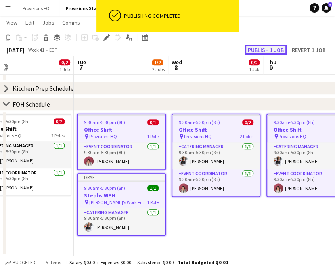
click at [253, 46] on button "Publish 1 job" at bounding box center [266, 50] width 42 height 10
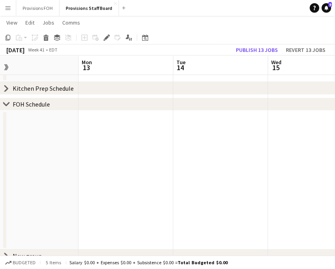
scroll to position [0, 324]
click at [92, 163] on app-date-cell at bounding box center [102, 180] width 95 height 139
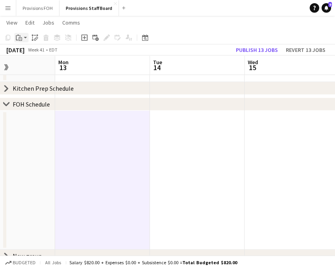
click at [24, 38] on app-action-btn "Paste" at bounding box center [21, 38] width 14 height 10
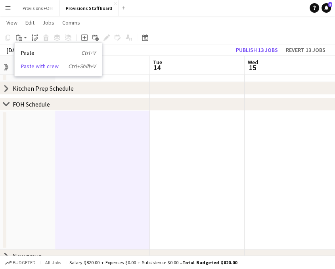
click at [33, 66] on link "Paste with crew Ctrl+Shift+V" at bounding box center [58, 66] width 75 height 7
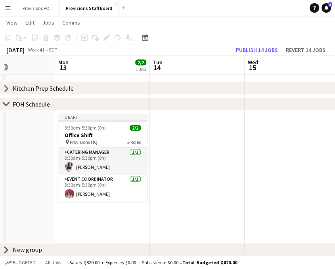
click at [179, 162] on app-date-cell at bounding box center [197, 177] width 95 height 133
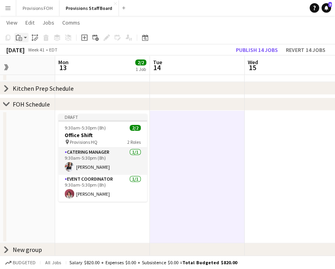
click at [24, 38] on app-action-btn "Paste" at bounding box center [21, 38] width 14 height 10
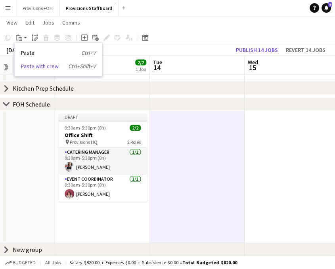
click at [30, 66] on link "Paste with crew Ctrl+Shift+V" at bounding box center [58, 66] width 75 height 7
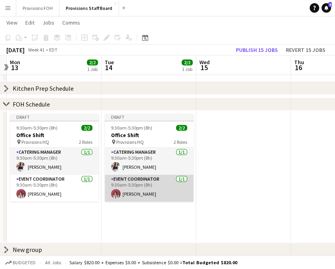
scroll to position [0, 278]
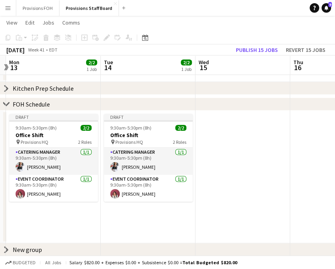
click at [247, 145] on app-date-cell at bounding box center [242, 177] width 95 height 133
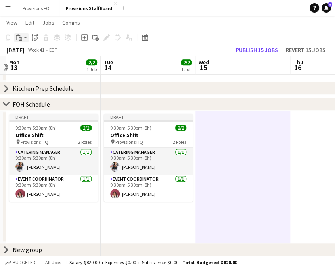
click at [23, 38] on div "Paste" at bounding box center [19, 38] width 10 height 10
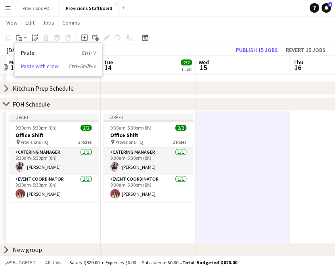
click at [29, 65] on link "Paste with crew Ctrl+Shift+V" at bounding box center [58, 66] width 75 height 7
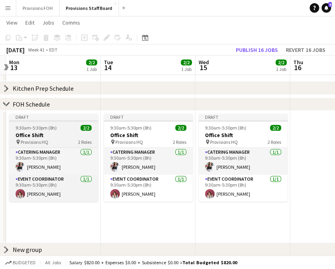
click at [57, 128] on div "9:30am-5:30pm (8h) 2/2" at bounding box center [53, 128] width 89 height 6
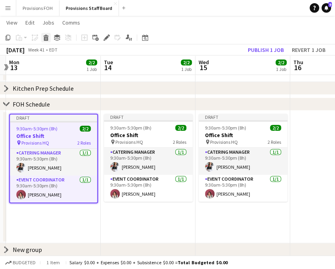
click at [46, 38] on icon at bounding box center [46, 39] width 4 height 4
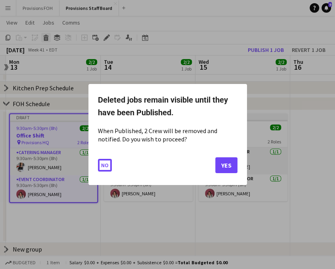
scroll to position [0, 0]
click at [226, 165] on button "Yes" at bounding box center [226, 165] width 22 height 16
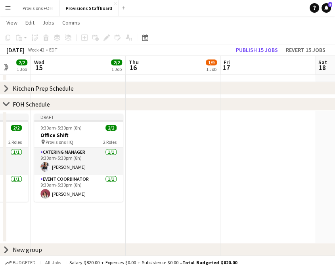
scroll to position [0, 270]
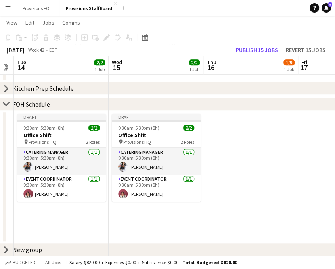
click at [239, 144] on app-date-cell at bounding box center [250, 177] width 95 height 133
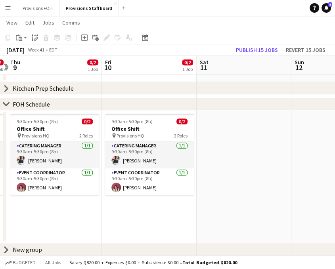
scroll to position [0, 182]
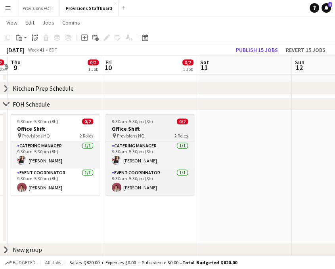
click at [159, 130] on h3 "Office Shift" at bounding box center [149, 128] width 89 height 7
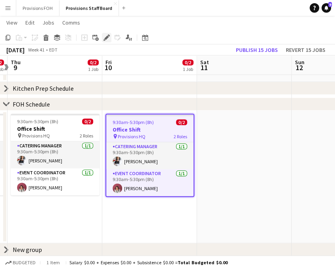
click at [104, 38] on icon "Edit" at bounding box center [106, 37] width 6 height 6
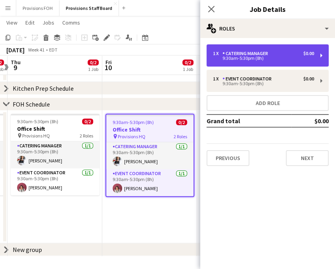
click at [243, 56] on div "Catering Manager" at bounding box center [246, 54] width 49 height 6
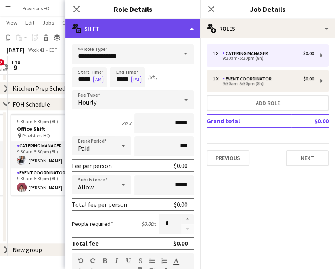
click at [191, 31] on div "multiple-actions-text Shift" at bounding box center [132, 28] width 135 height 19
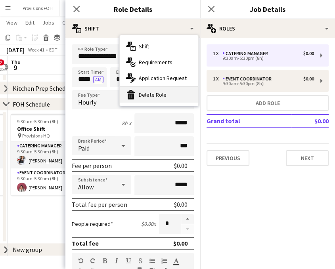
click at [144, 98] on div "bin-2 Delete Role" at bounding box center [159, 95] width 78 height 16
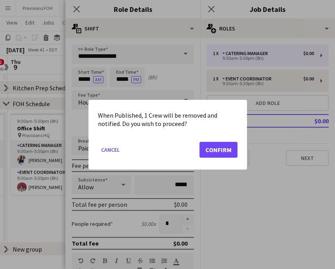
scroll to position [0, 0]
click at [220, 151] on button "Confirm" at bounding box center [218, 150] width 38 height 16
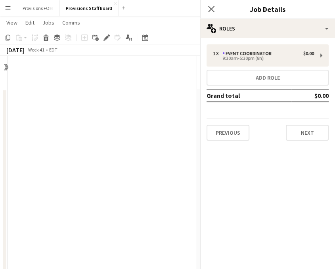
scroll to position [264, 0]
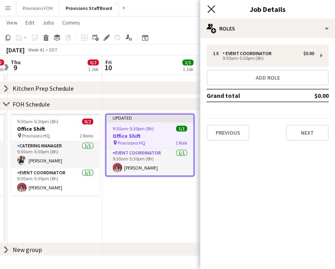
click at [214, 8] on icon "Close pop-in" at bounding box center [211, 9] width 8 height 8
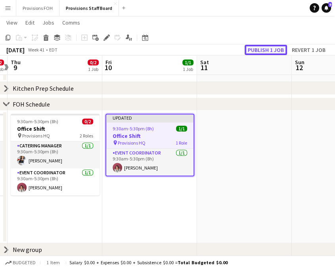
click at [265, 52] on button "Publish 1 job" at bounding box center [266, 50] width 42 height 10
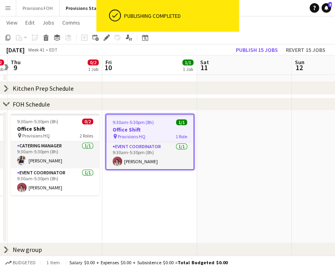
click at [273, 22] on app-page-menu "View Day view expanded Day view collapsed Month view Date picker Jump to [DATE]…" at bounding box center [167, 23] width 335 height 15
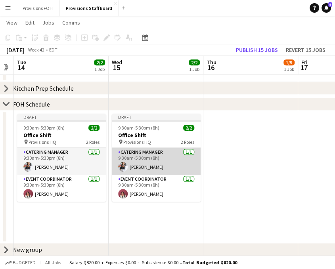
scroll to position [0, 274]
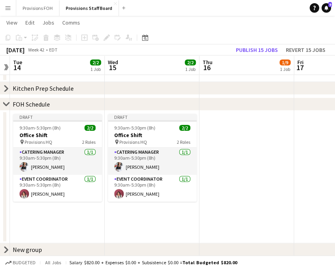
click at [235, 152] on app-date-cell at bounding box center [246, 177] width 95 height 133
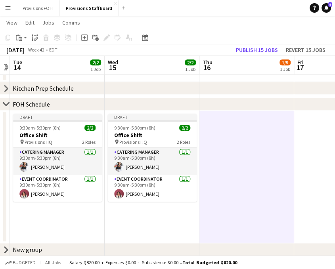
click at [232, 148] on app-date-cell at bounding box center [246, 177] width 95 height 133
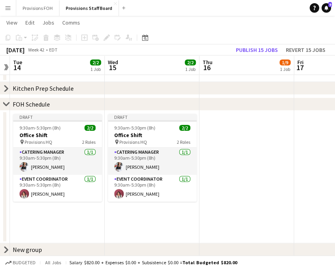
click at [232, 148] on app-date-cell at bounding box center [246, 177] width 95 height 133
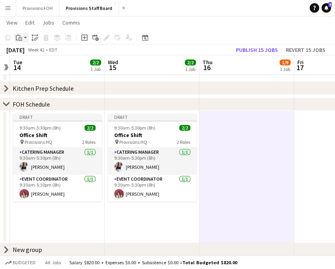
click at [25, 39] on app-action-btn "Paste" at bounding box center [21, 38] width 14 height 10
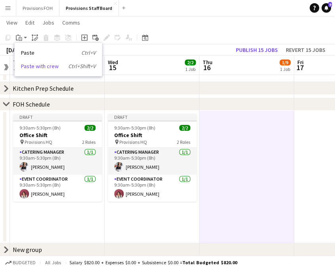
click at [28, 67] on link "Paste with crew Ctrl+Shift+V" at bounding box center [58, 66] width 75 height 7
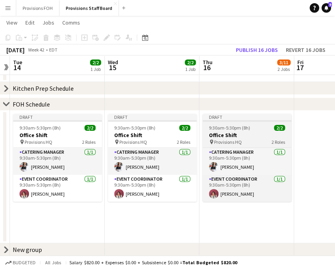
click at [251, 135] on h3 "Office Shift" at bounding box center [247, 135] width 89 height 7
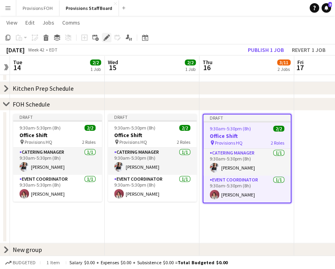
click at [107, 37] on icon at bounding box center [106, 38] width 4 height 4
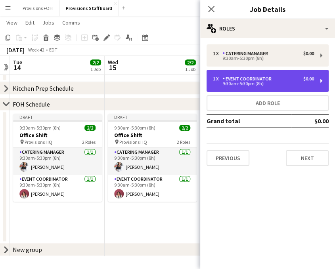
click at [241, 82] on div "9:30am-5:30pm (8h)" at bounding box center [263, 84] width 101 height 4
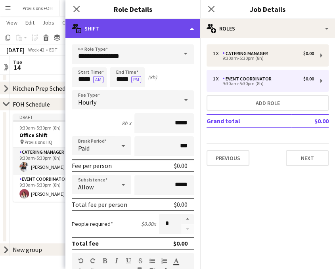
click at [190, 31] on div "multiple-actions-text Shift" at bounding box center [132, 28] width 135 height 19
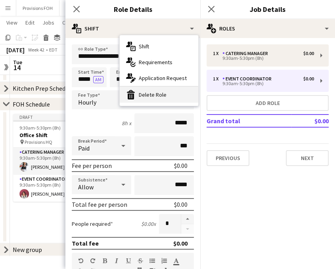
click at [161, 96] on div "bin-2 Delete Role" at bounding box center [159, 95] width 78 height 16
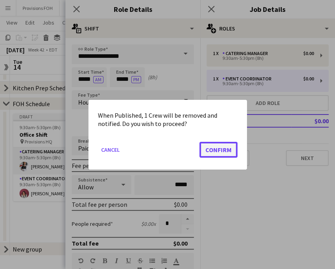
click at [214, 149] on button "Confirm" at bounding box center [218, 150] width 38 height 16
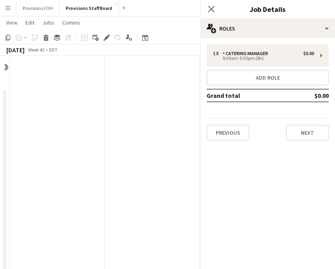
scroll to position [264, 0]
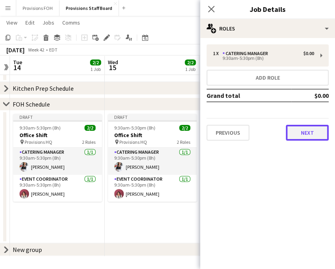
click at [311, 134] on button "Next" at bounding box center [307, 133] width 43 height 16
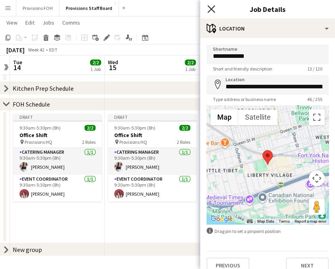
click at [214, 11] on icon at bounding box center [211, 9] width 8 height 8
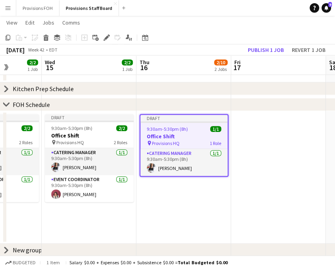
scroll to position [0, 352]
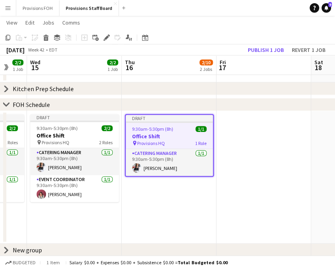
click at [246, 169] on app-date-cell at bounding box center [263, 177] width 95 height 133
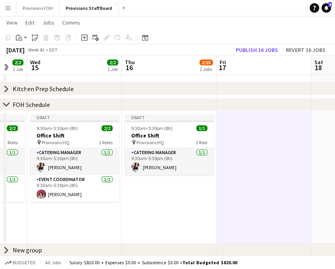
click at [249, 134] on app-date-cell at bounding box center [263, 177] width 95 height 133
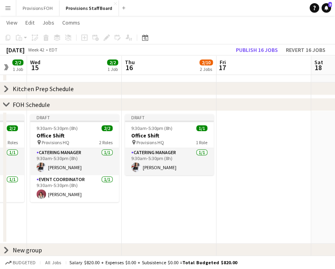
click at [222, 131] on app-date-cell at bounding box center [263, 177] width 95 height 133
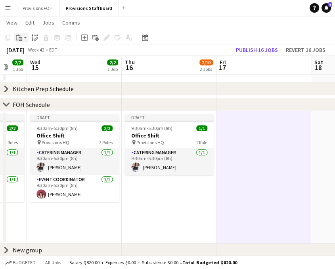
click at [26, 39] on app-action-btn "Paste" at bounding box center [21, 38] width 14 height 10
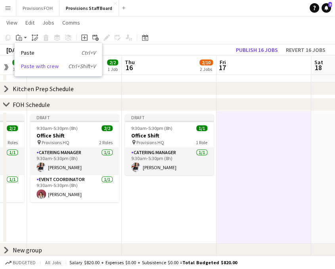
click at [33, 67] on link "Paste with crew Ctrl+Shift+V" at bounding box center [58, 66] width 75 height 7
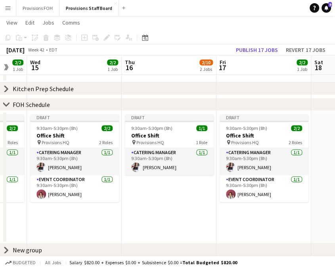
click at [198, 23] on app-page-menu "View Day view expanded Day view collapsed Month view Date picker Jump to [DATE]…" at bounding box center [167, 23] width 335 height 15
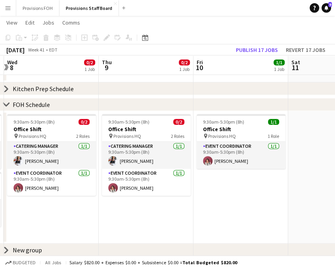
scroll to position [0, 186]
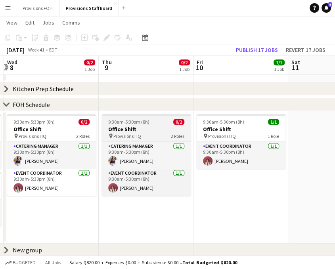
click at [158, 130] on h3 "Office Shift" at bounding box center [146, 129] width 89 height 7
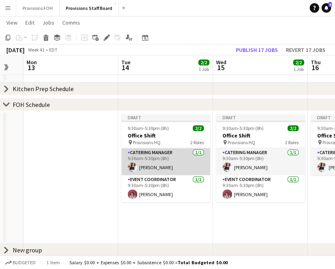
scroll to position [0, 341]
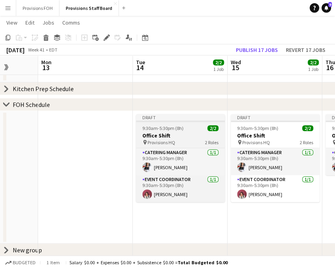
click at [179, 131] on span "9:30am-5:30pm (8h)" at bounding box center [162, 128] width 41 height 6
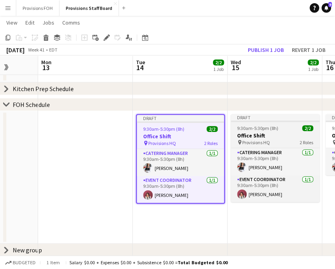
click at [264, 131] on span "9:30am-5:30pm (8h)" at bounding box center [257, 128] width 41 height 6
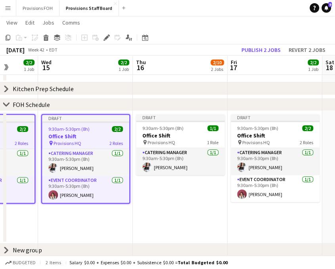
scroll to position [0, 316]
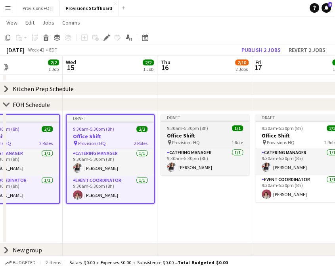
click at [195, 132] on h3 "Office Shift" at bounding box center [205, 135] width 89 height 7
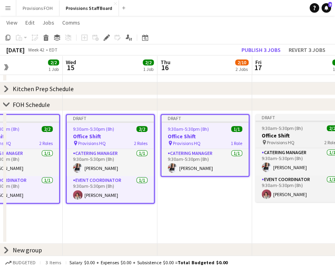
click at [301, 128] on span "9:30am-5:30pm (8h)" at bounding box center [282, 128] width 41 height 6
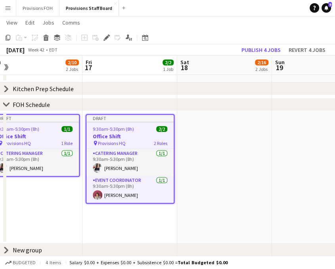
scroll to position [0, 297]
click at [250, 52] on button "Publish 4 jobs" at bounding box center [261, 50] width 46 height 10
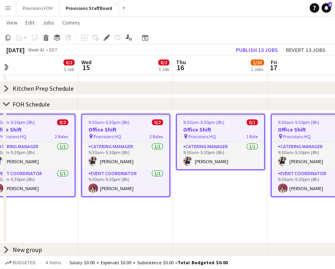
scroll to position [0, 206]
